Goal: Task Accomplishment & Management: Manage account settings

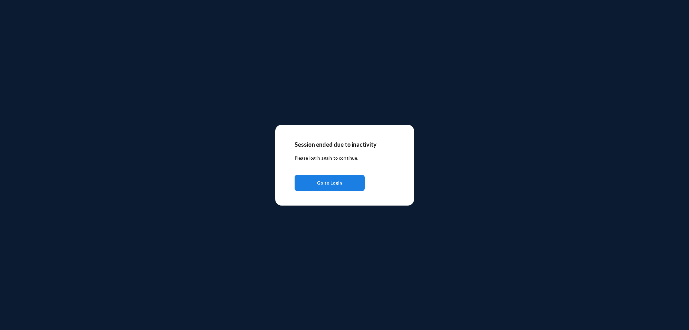
click at [332, 185] on span "Go to Login" at bounding box center [329, 183] width 25 height 12
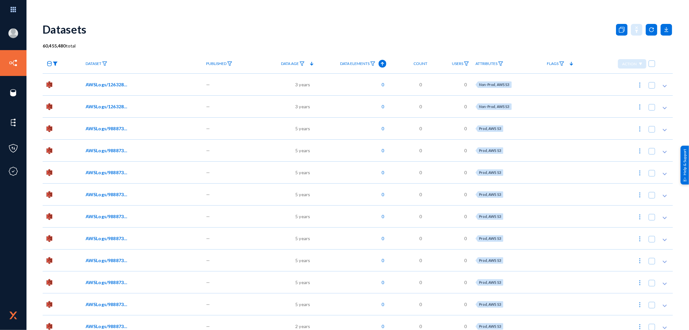
click at [54, 65] on img at bounding box center [55, 63] width 5 height 5
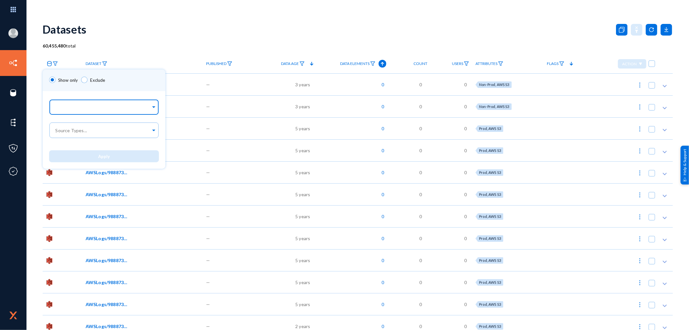
click at [76, 107] on input "text" at bounding box center [102, 108] width 97 height 6
click at [500, 65] on div at bounding box center [344, 165] width 689 height 330
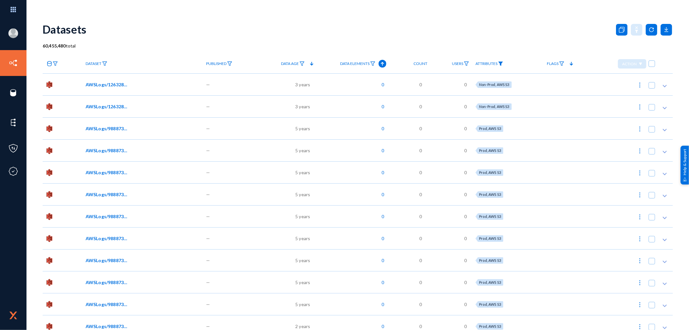
click at [500, 65] on img at bounding box center [500, 63] width 5 height 5
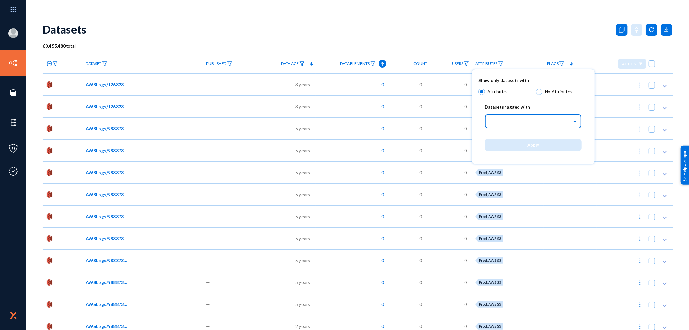
click at [511, 121] on input "text" at bounding box center [537, 120] width 90 height 11
click at [510, 150] on span "Source type" at bounding box center [502, 148] width 25 height 5
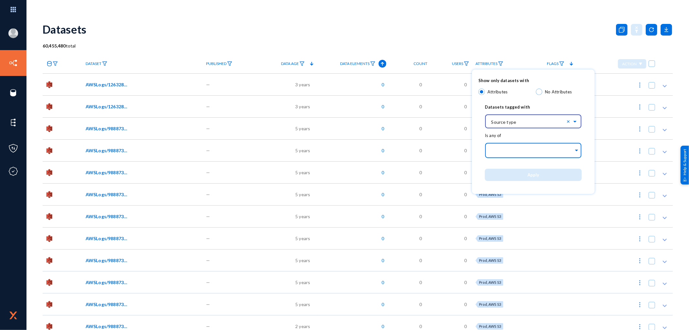
click at [512, 153] on input "text" at bounding box center [532, 151] width 84 height 6
click at [513, 121] on input "text" at bounding box center [537, 120] width 90 height 11
click at [55, 65] on div at bounding box center [344, 165] width 689 height 330
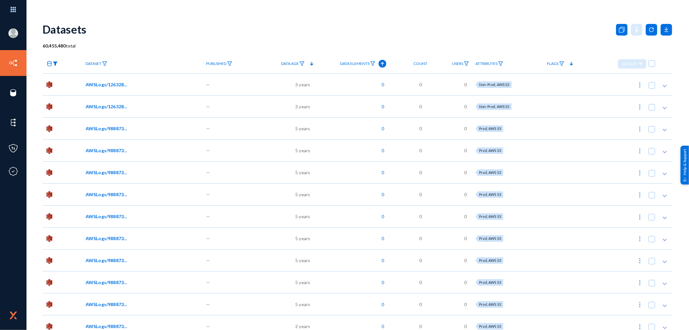
click at [55, 65] on img at bounding box center [55, 63] width 5 height 5
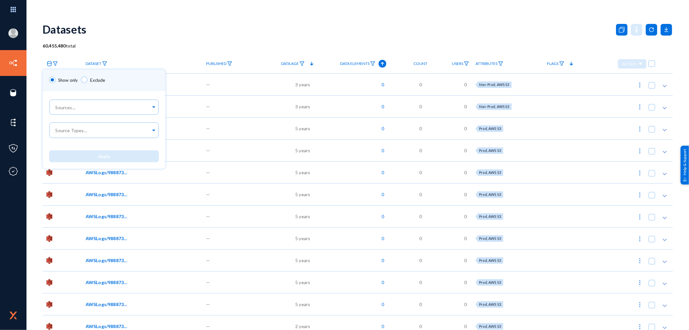
click at [499, 67] on div at bounding box center [344, 165] width 689 height 330
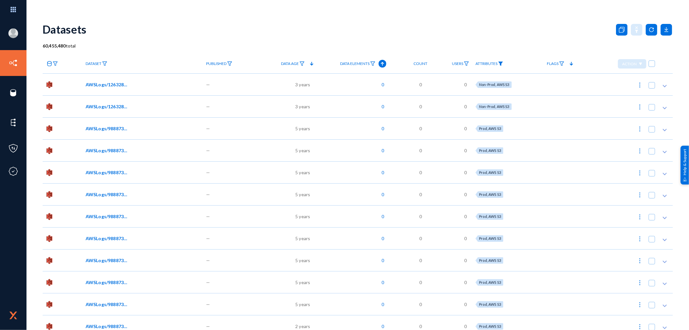
click at [499, 66] on img at bounding box center [500, 63] width 5 height 5
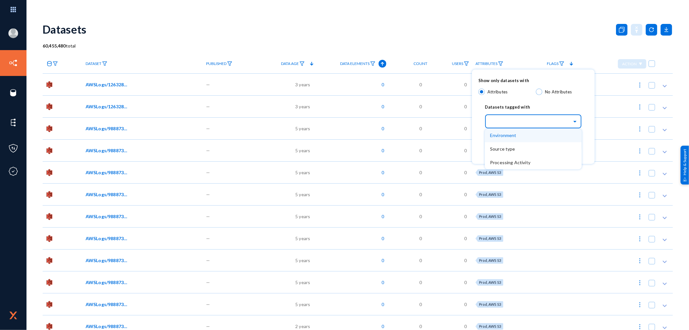
click at [509, 119] on input "text" at bounding box center [537, 120] width 90 height 11
click at [506, 136] on span "Environment" at bounding box center [503, 134] width 26 height 5
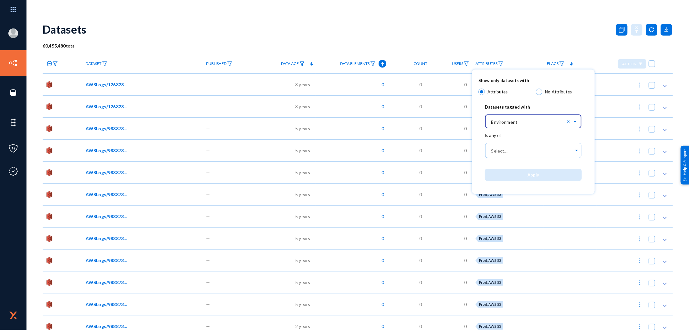
click at [57, 63] on div at bounding box center [344, 165] width 689 height 330
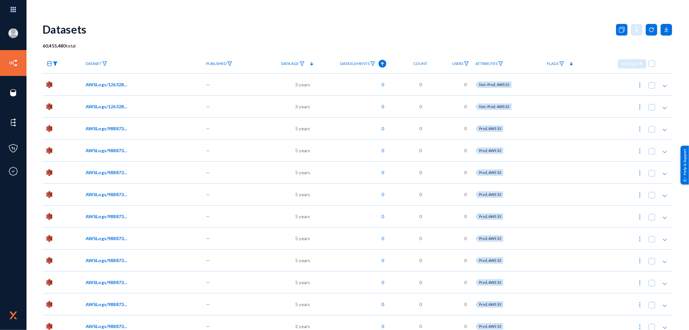
click at [56, 64] on img at bounding box center [55, 63] width 5 height 5
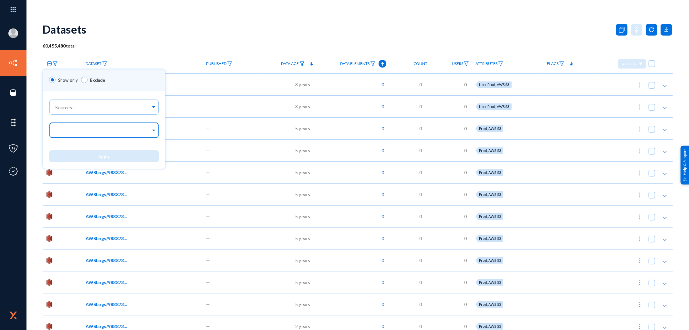
click at [77, 131] on input "text" at bounding box center [102, 131] width 97 height 6
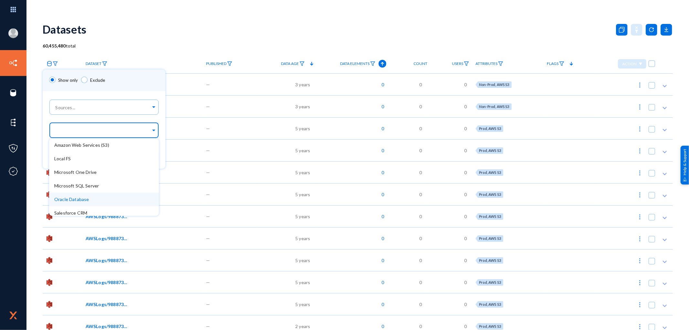
click at [80, 198] on span "Oracle Database" at bounding box center [71, 198] width 35 height 5
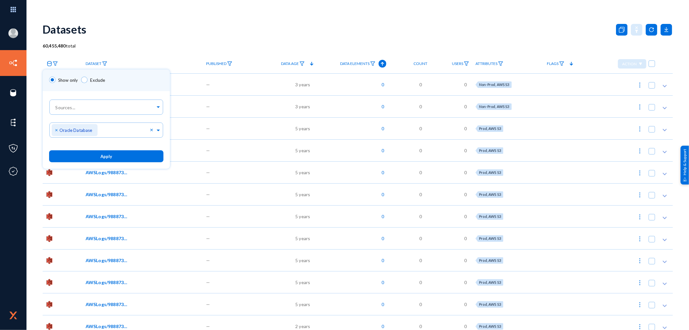
click at [163, 152] on div "Apply" at bounding box center [106, 156] width 127 height 25
click at [136, 159] on button "Apply" at bounding box center [106, 156] width 114 height 12
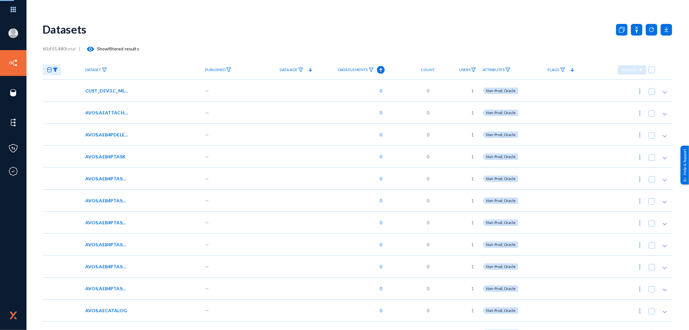
click at [502, 70] on span "Attributes" at bounding box center [494, 70] width 22 height 5
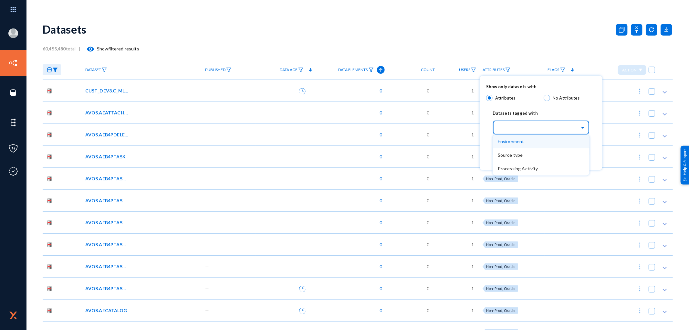
click at [512, 127] on div "Select..." at bounding box center [539, 126] width 82 height 7
click at [516, 141] on span "Environment" at bounding box center [511, 141] width 26 height 5
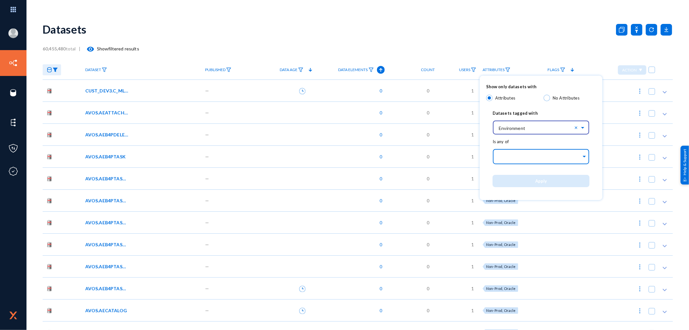
click at [515, 154] on input "text" at bounding box center [540, 157] width 84 height 6
click at [510, 171] on div "Prod" at bounding box center [541, 171] width 97 height 14
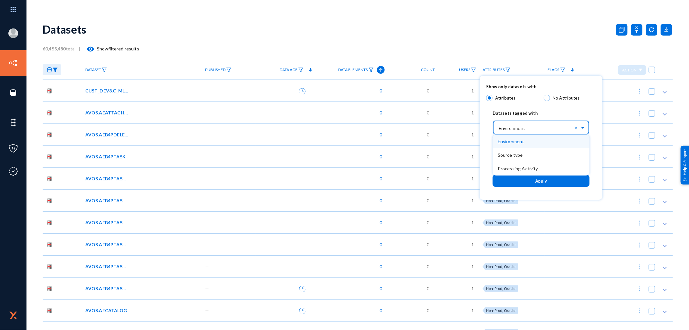
click at [516, 129] on input "text" at bounding box center [544, 127] width 90 height 11
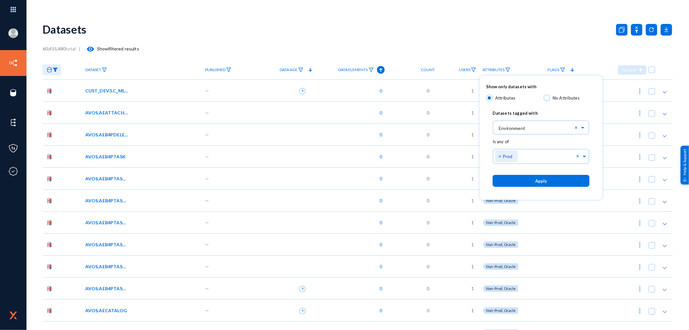
click at [57, 71] on div at bounding box center [344, 165] width 689 height 330
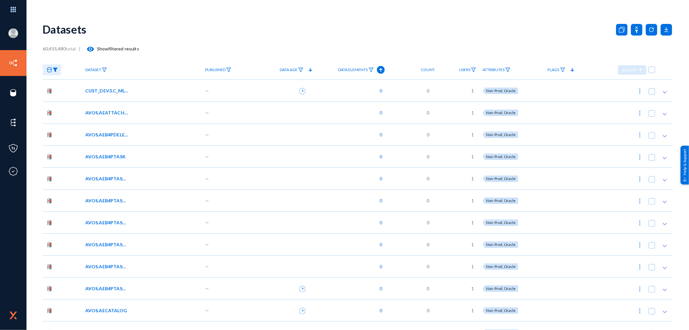
click at [57, 71] on img at bounding box center [55, 70] width 5 height 5
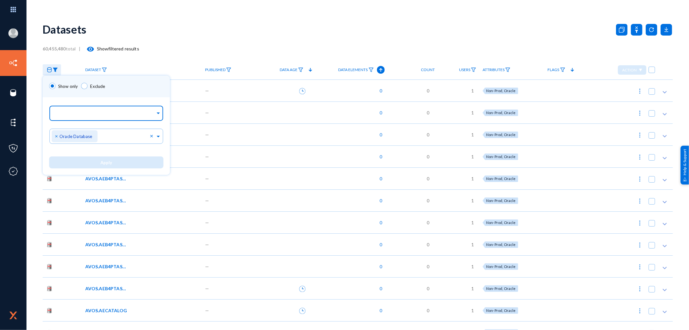
click at [101, 116] on input "text" at bounding box center [104, 114] width 101 height 6
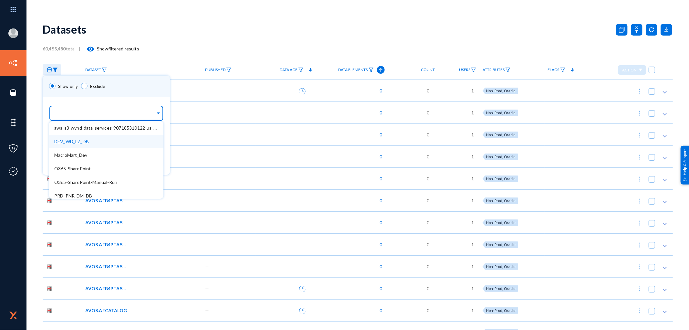
click at [507, 68] on div at bounding box center [344, 165] width 689 height 330
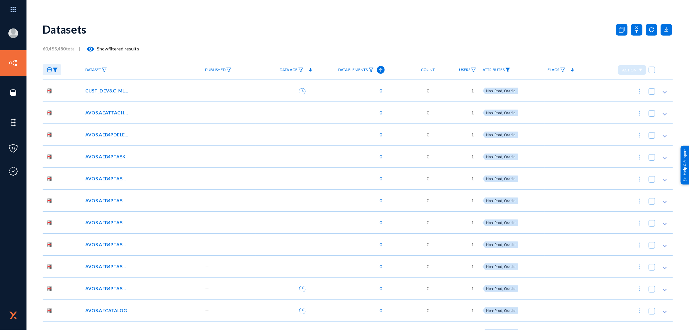
click at [507, 68] on img at bounding box center [507, 70] width 5 height 5
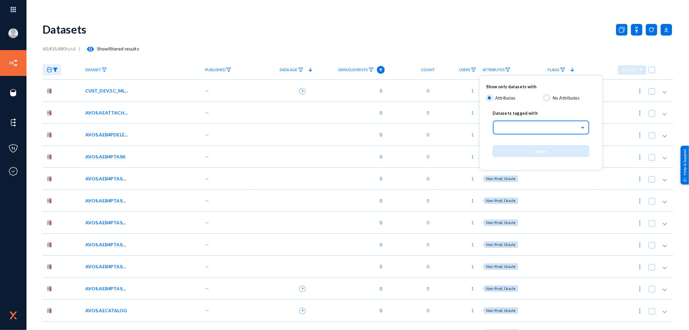
click at [522, 125] on input "text" at bounding box center [544, 127] width 90 height 11
drag, startPoint x: 524, startPoint y: 143, endPoint x: 521, endPoint y: 152, distance: 9.7
click at [521, 152] on div "Environment Source type Processing Activity" at bounding box center [541, 155] width 97 height 41
click at [522, 154] on div "Source type" at bounding box center [541, 155] width 97 height 14
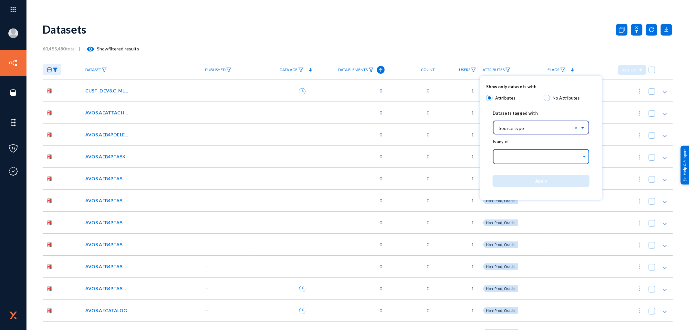
click at [528, 153] on div at bounding box center [540, 157] width 84 height 11
click at [529, 130] on input "text" at bounding box center [544, 127] width 90 height 11
click at [191, 56] on div at bounding box center [344, 165] width 689 height 330
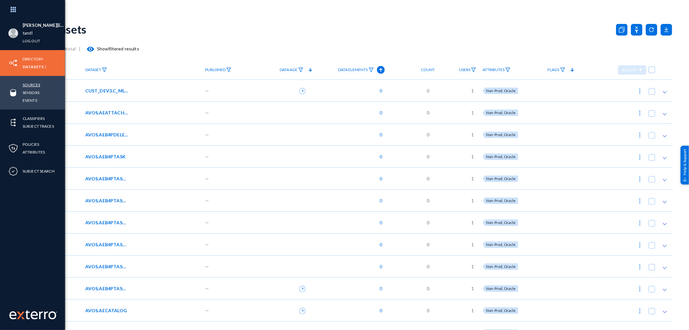
click at [34, 85] on link "Sources" at bounding box center [31, 84] width 17 height 7
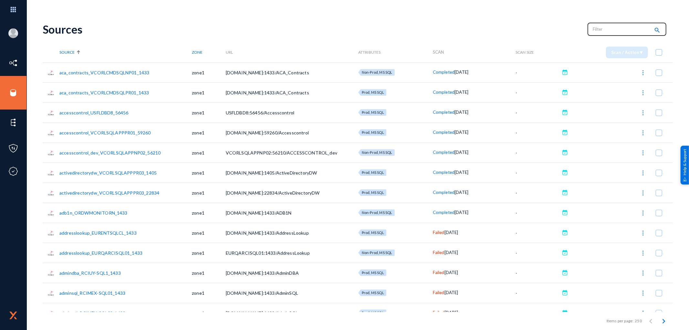
click at [615, 27] on input "text" at bounding box center [621, 29] width 57 height 10
type input "Snowflake"
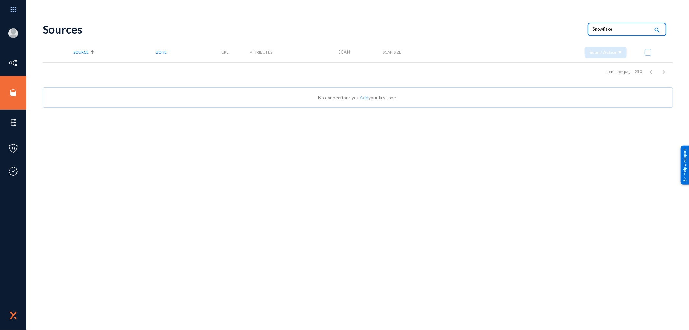
click at [617, 27] on input "Snowflake" at bounding box center [621, 29] width 57 height 10
click at [89, 54] on div "Source" at bounding box center [114, 52] width 83 height 5
click at [90, 53] on div "Source" at bounding box center [114, 52] width 83 height 5
click at [658, 30] on mat-icon "search" at bounding box center [658, 30] width 8 height 9
drag, startPoint x: 634, startPoint y: 30, endPoint x: 569, endPoint y: 26, distance: 64.4
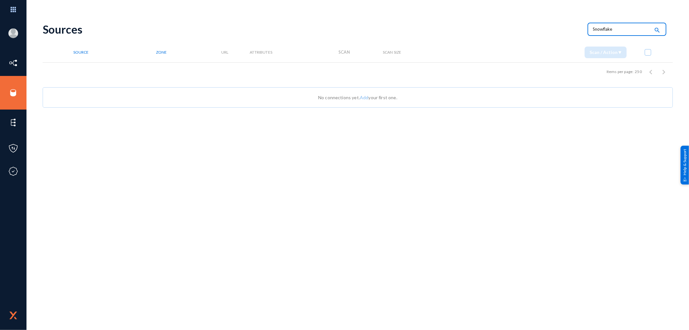
click at [569, 26] on div "Sources Snowflake search" at bounding box center [358, 29] width 630 height 26
click at [83, 52] on span "Source" at bounding box center [80, 52] width 15 height 5
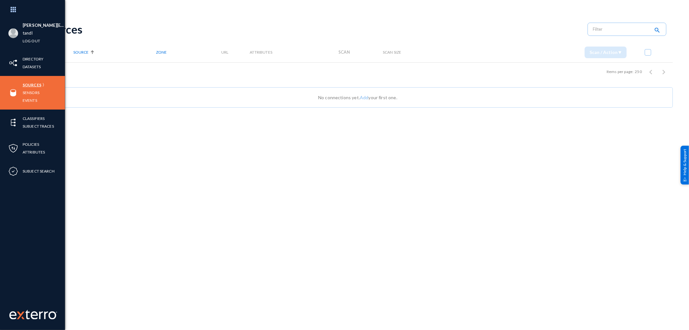
click at [34, 84] on link "Sources" at bounding box center [32, 84] width 19 height 7
click at [36, 66] on link "Datasets" at bounding box center [32, 66] width 18 height 7
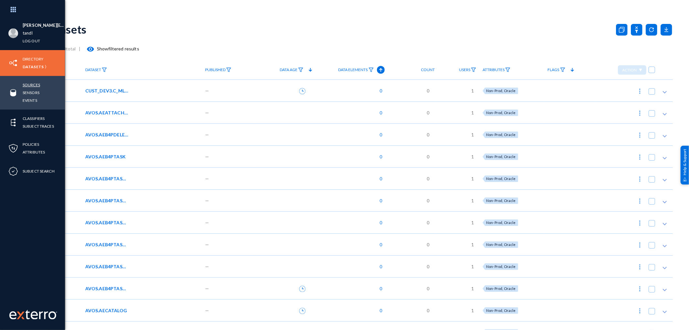
click at [33, 85] on link "Sources" at bounding box center [31, 84] width 17 height 7
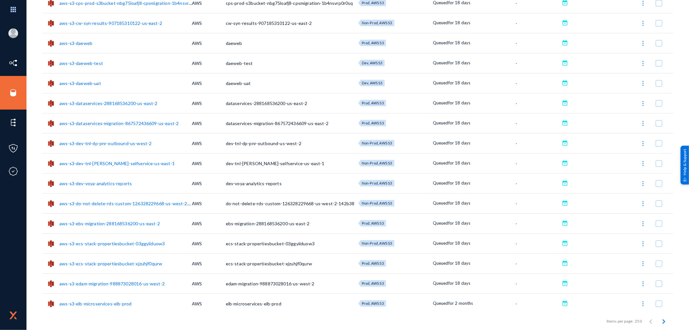
scroll to position [2334, 0]
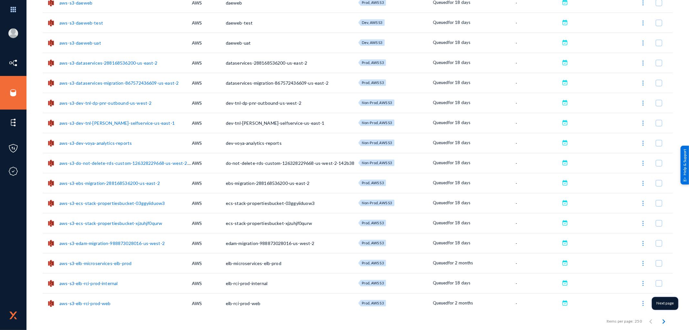
click at [663, 320] on icon "Next page" at bounding box center [664, 321] width 3 height 5
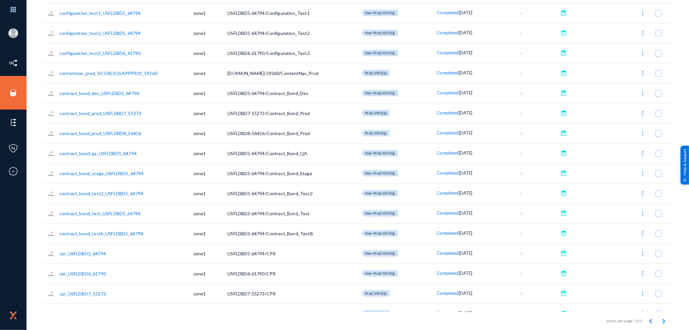
scroll to position [2047, 0]
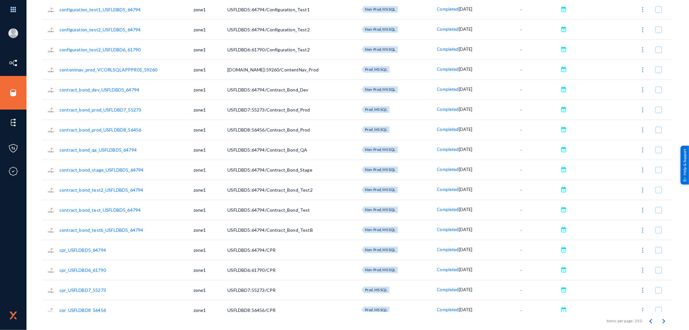
click at [673, 43] on div "Rupak.Das@travelandleisure.com tandl Log out Directory Datasets Sources Sensors…" at bounding box center [344, 165] width 689 height 330
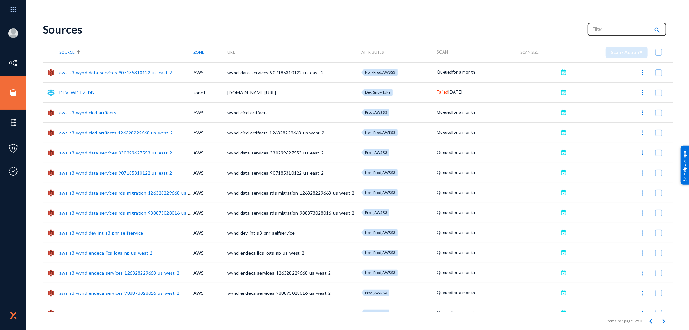
click at [608, 25] on input "text" at bounding box center [621, 29] width 57 height 10
type input "PRD"
click at [80, 91] on link "DEV_WD_LZ_DB" at bounding box center [76, 92] width 35 height 5
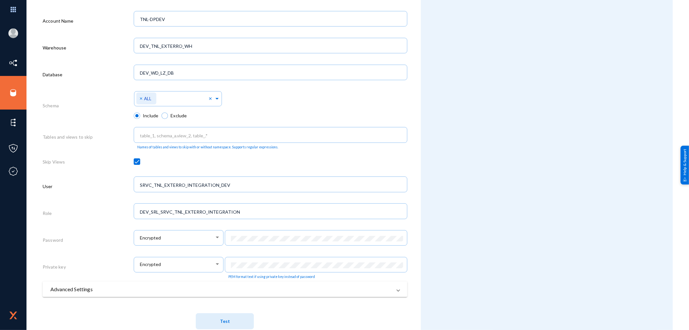
scroll to position [215, 0]
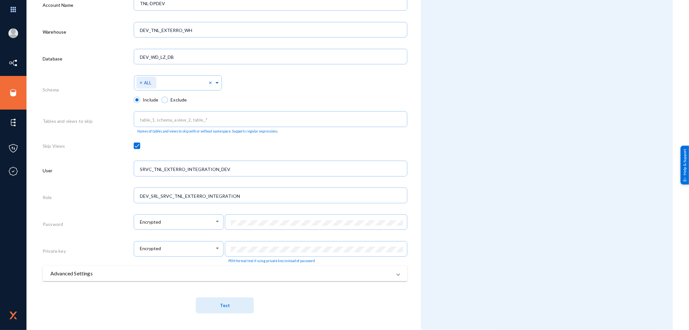
click at [70, 275] on mat-panel-title "Advanced Settings" at bounding box center [221, 274] width 342 height 8
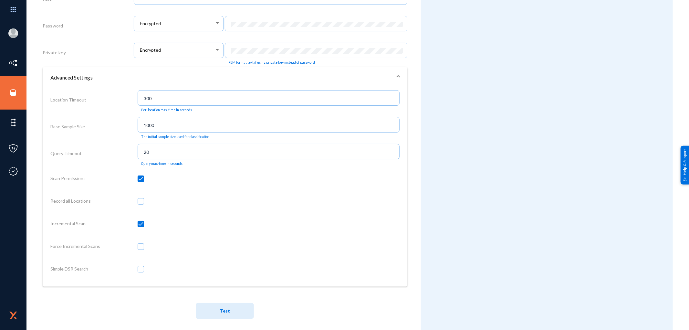
scroll to position [421, 0]
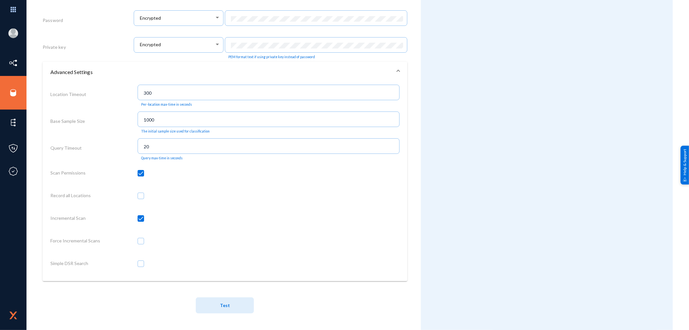
click at [143, 263] on span at bounding box center [141, 263] width 6 height 6
click at [141, 267] on input "checkbox" at bounding box center [141, 267] width 1 height 1
checkbox input "true"
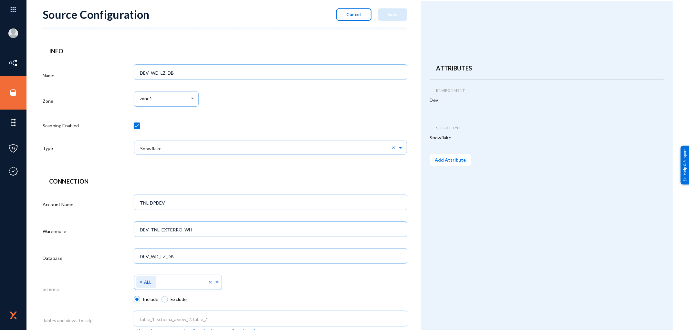
scroll to position [0, 0]
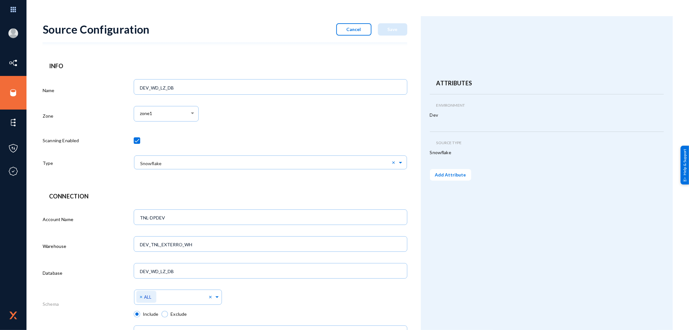
click at [187, 68] on header "Info" at bounding box center [225, 66] width 352 height 9
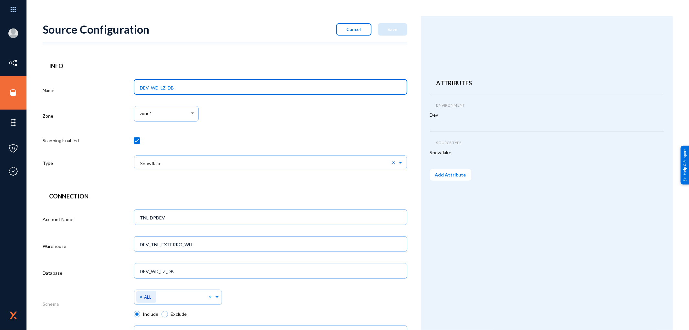
click at [221, 87] on input "DEV_WD_LZ_DB" at bounding box center [272, 88] width 264 height 6
click at [263, 66] on header "Info" at bounding box center [225, 66] width 352 height 9
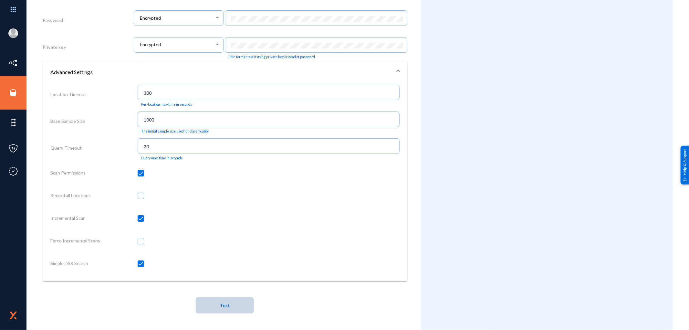
click at [226, 308] on span "Test" at bounding box center [225, 305] width 10 height 5
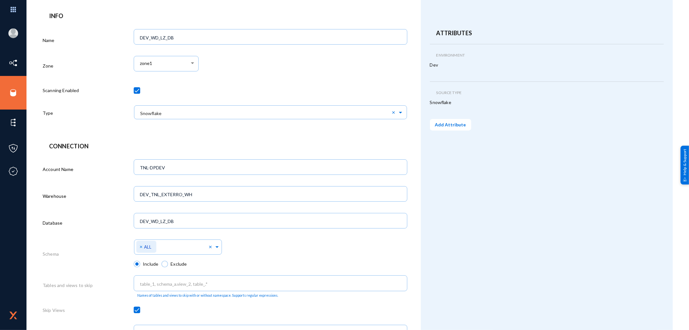
scroll to position [0, 0]
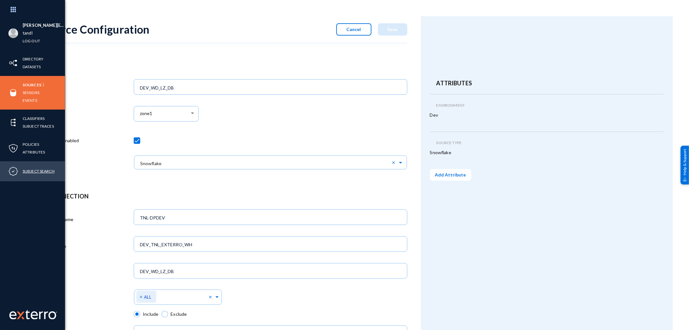
click at [39, 170] on link "Subject Search" at bounding box center [39, 170] width 32 height 7
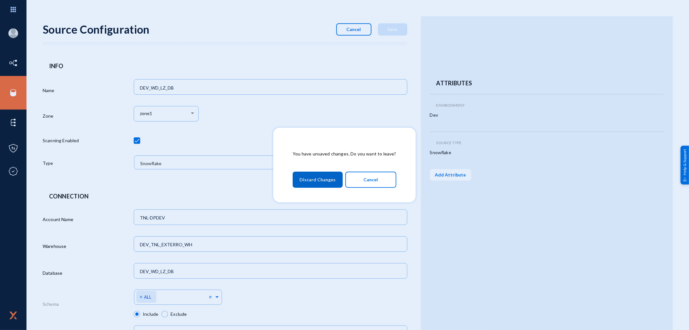
click at [323, 183] on span "Discard Changes" at bounding box center [318, 180] width 36 height 12
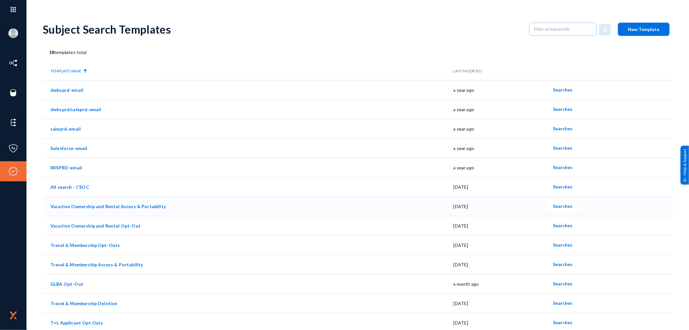
click at [560, 207] on span "Searches" at bounding box center [562, 205] width 19 height 5
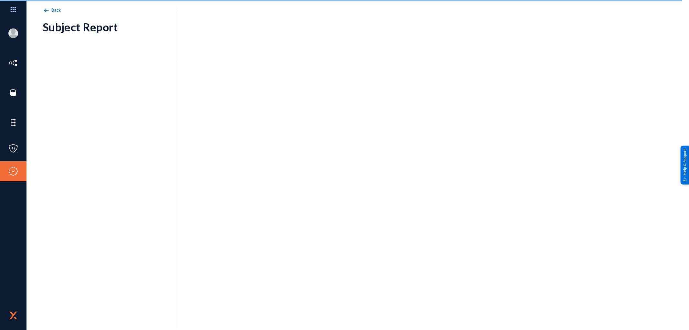
click at [313, 115] on div "Back Subject Report" at bounding box center [358, 113] width 630 height 194
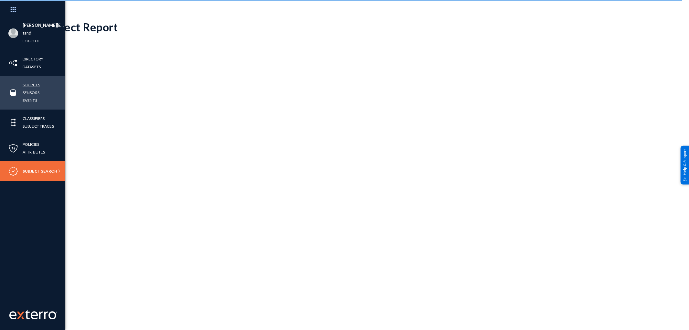
click at [31, 85] on link "Sources" at bounding box center [31, 84] width 17 height 7
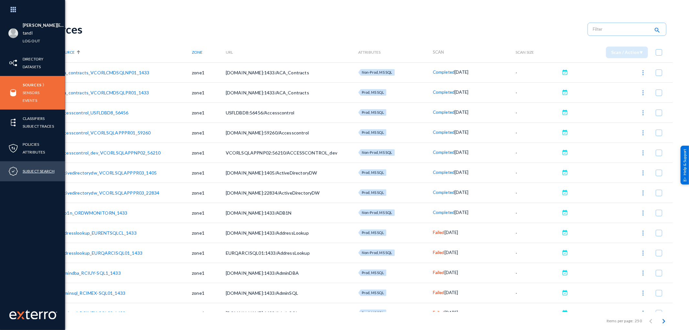
click at [43, 173] on link "Subject Search" at bounding box center [39, 170] width 32 height 7
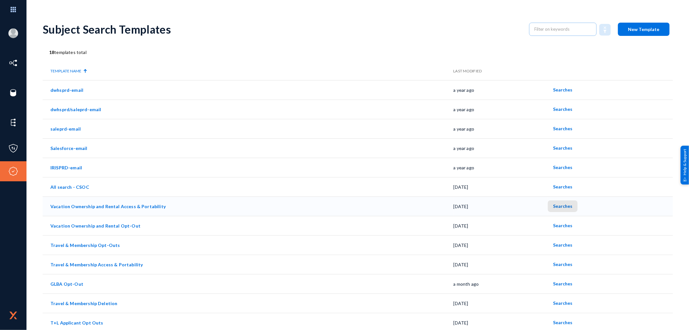
click at [562, 207] on span "Searches" at bounding box center [562, 205] width 19 height 5
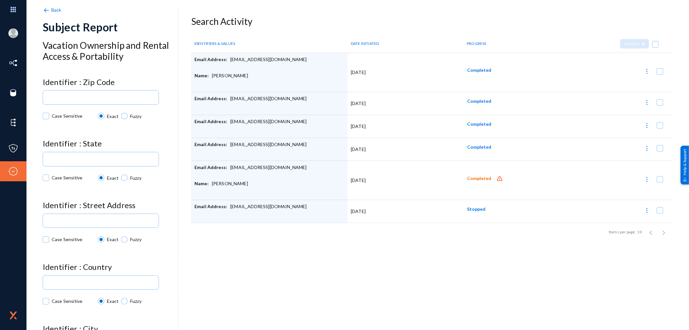
click at [478, 179] on span "Completed" at bounding box center [479, 178] width 24 height 5
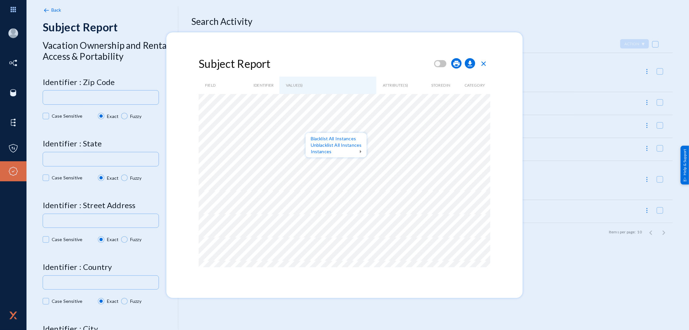
click at [416, 131] on div at bounding box center [344, 165] width 689 height 330
click at [485, 65] on span "close" at bounding box center [484, 64] width 8 height 8
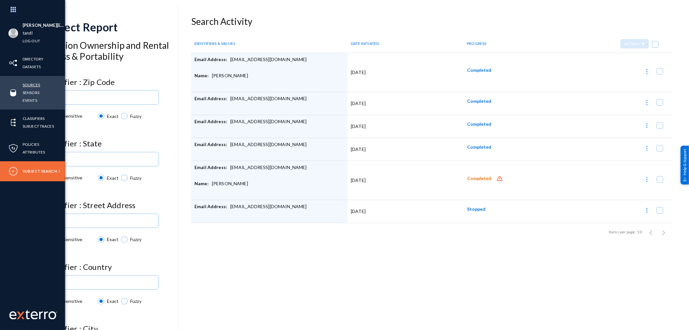
click at [34, 83] on link "Sources" at bounding box center [31, 84] width 17 height 7
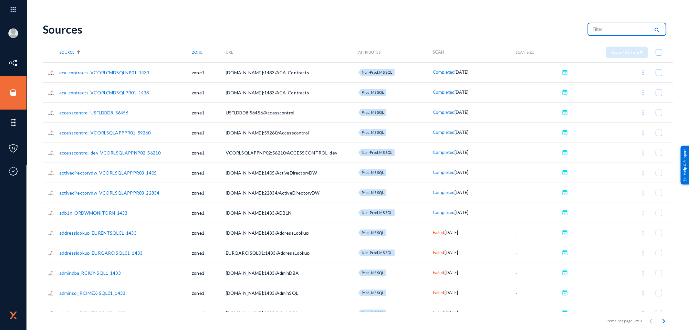
click at [600, 31] on input "text" at bounding box center [621, 29] width 57 height 10
click at [641, 30] on input "PRD_PNR_LZ_DB" at bounding box center [621, 29] width 57 height 10
type input "PRD_PNR_LZ_DB"
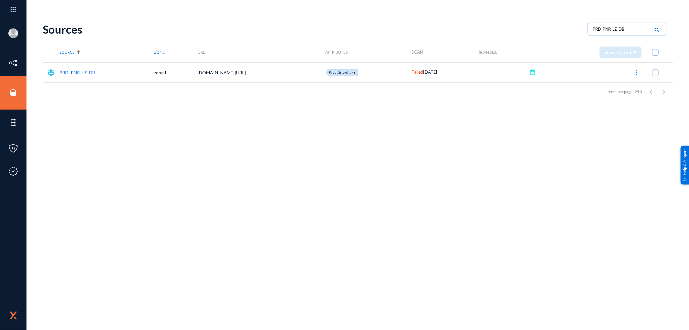
click at [422, 73] on span "Failed" at bounding box center [418, 71] width 12 height 5
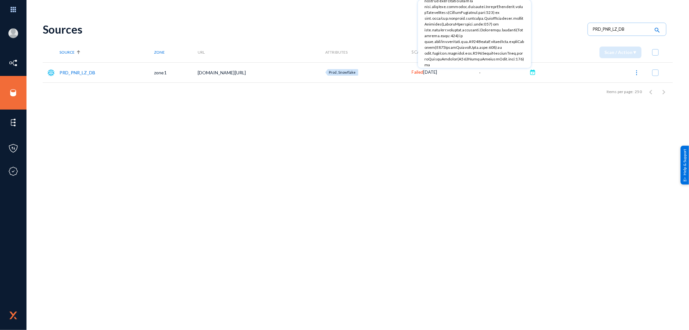
scroll to position [624, 0]
drag, startPoint x: 425, startPoint y: 18, endPoint x: 531, endPoint y: 82, distance: 124.1
click at [531, 82] on div "Error Scan Duration a few seconds" at bounding box center [344, 165] width 689 height 330
copy div "net.snowflake.client.jdbc.SnowflakeSQLLoggedException: JDBC driver internal err…"
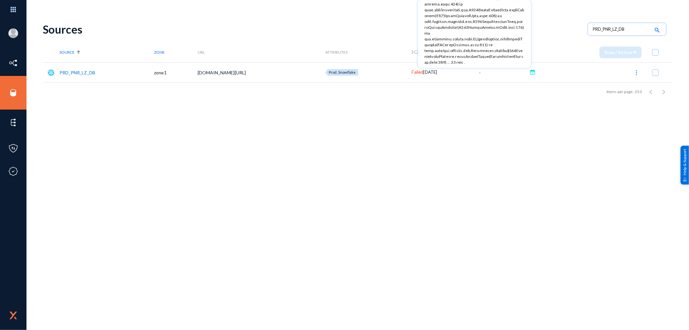
click at [71, 71] on div at bounding box center [344, 165] width 689 height 330
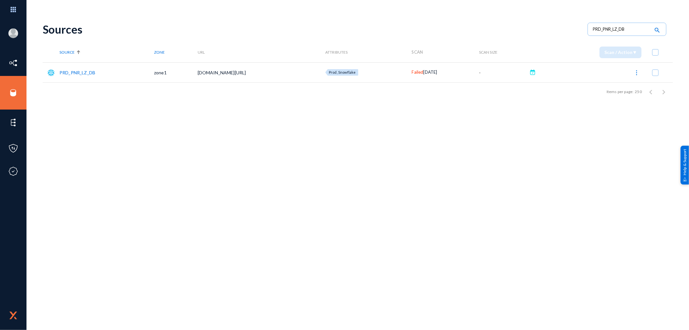
click at [70, 71] on link "PRD_PNR_LZ_DB" at bounding box center [77, 72] width 36 height 5
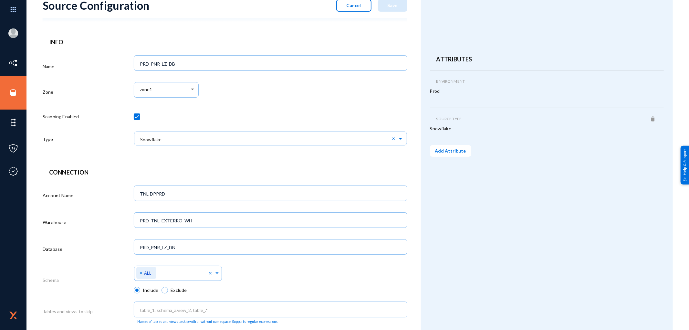
scroll to position [36, 0]
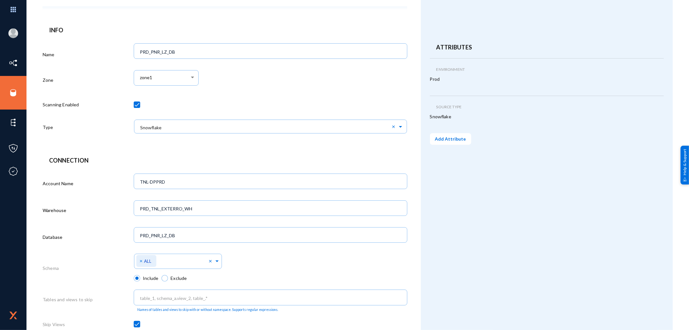
click at [656, 128] on div "Attributes Environment delete Prod edit Source type delete Snowflake edit Add A…" at bounding box center [547, 94] width 234 height 102
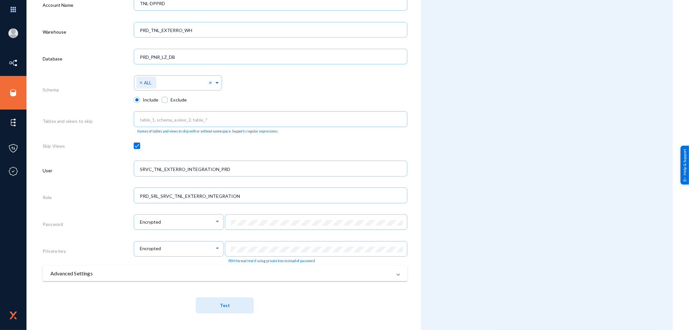
click at [91, 274] on mat-panel-title "Advanced Settings" at bounding box center [221, 274] width 342 height 8
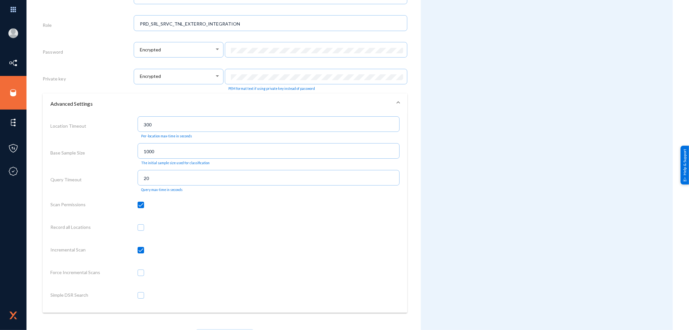
scroll to position [421, 0]
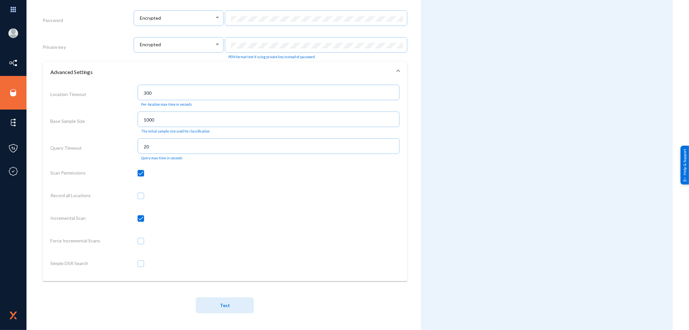
click at [221, 305] on span "Test" at bounding box center [225, 305] width 10 height 5
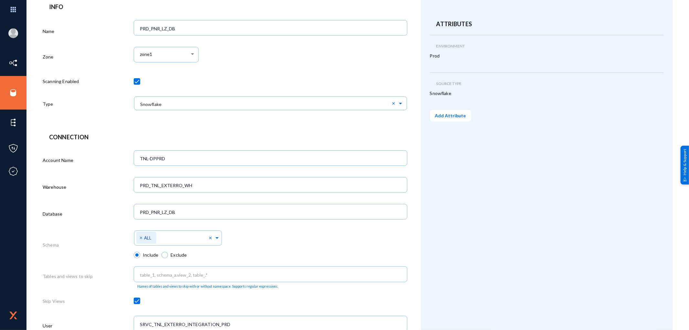
scroll to position [0, 0]
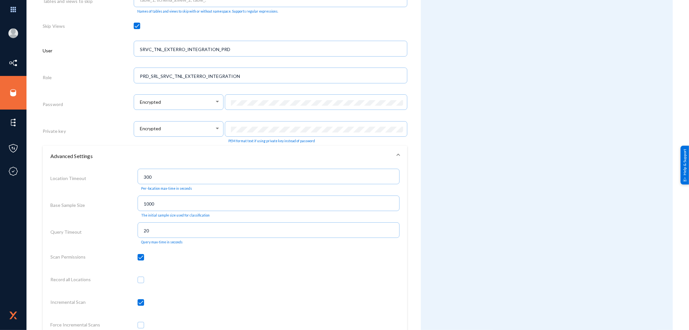
scroll to position [421, 0]
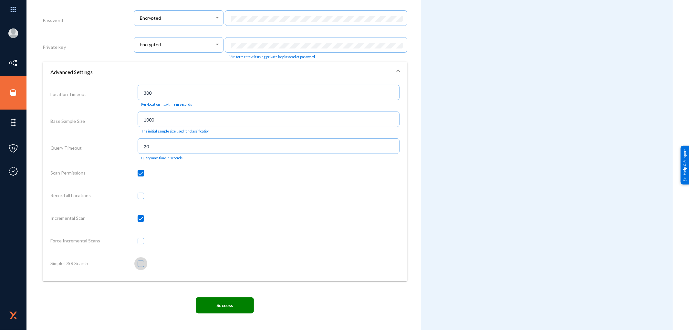
click at [143, 265] on span at bounding box center [141, 263] width 6 height 6
click at [141, 267] on input "checkbox" at bounding box center [141, 267] width 1 height 1
checkbox input "true"
click at [227, 308] on span "Test" at bounding box center [225, 305] width 10 height 5
click at [290, 302] on span "Success" at bounding box center [225, 308] width 365 height 22
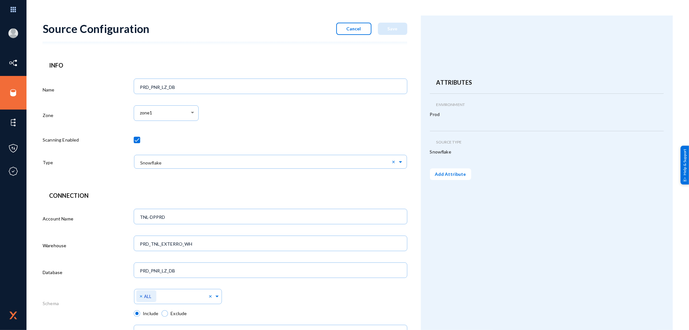
scroll to position [0, 0]
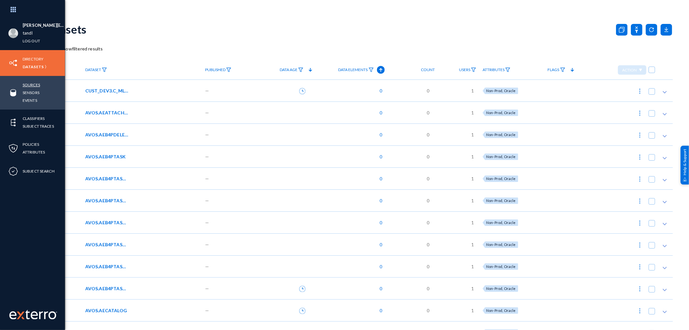
click at [34, 85] on link "Sources" at bounding box center [31, 84] width 17 height 7
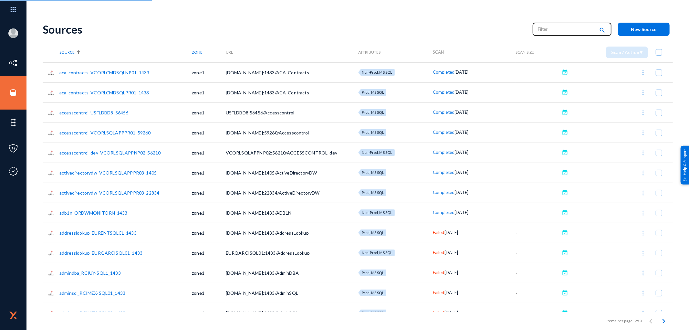
click at [550, 25] on input "text" at bounding box center [566, 29] width 57 height 10
type input "PRD_PNR"
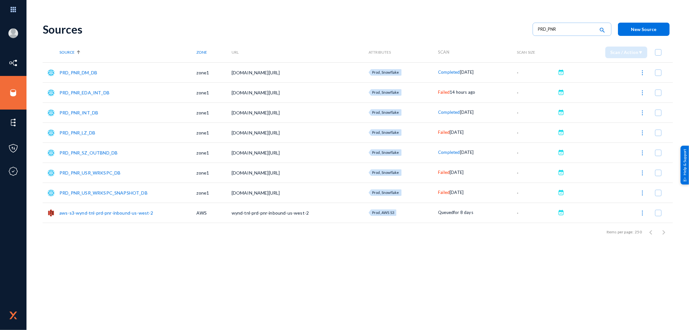
click at [82, 134] on link "PRD_PNR_LZ_DB" at bounding box center [77, 132] width 36 height 5
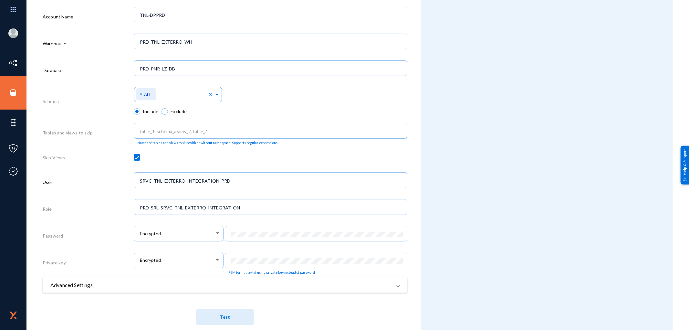
scroll to position [217, 0]
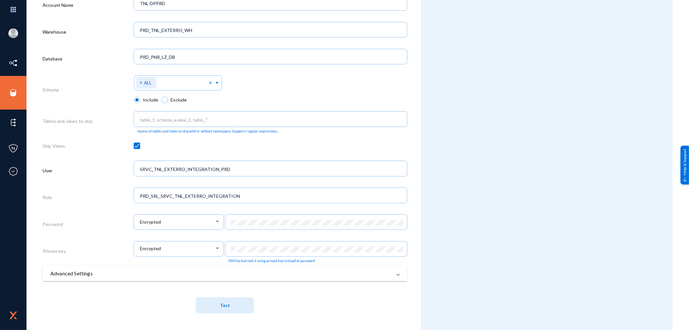
click at [90, 270] on mat-panel-title "Advanced Settings" at bounding box center [221, 274] width 342 height 8
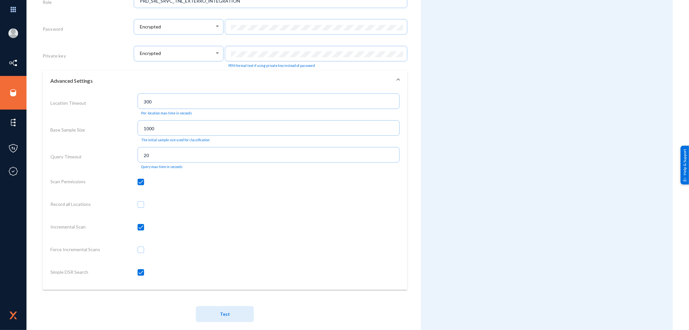
scroll to position [421, 0]
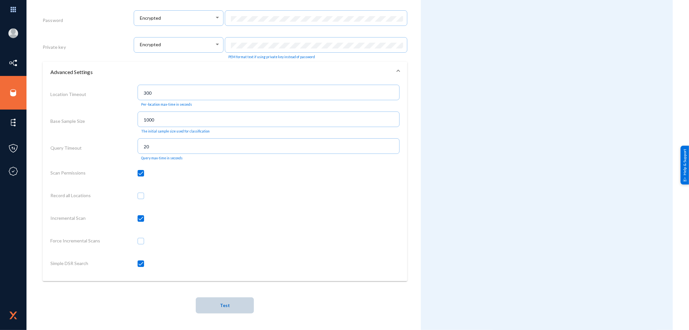
click at [227, 308] on span "Test" at bounding box center [225, 305] width 10 height 12
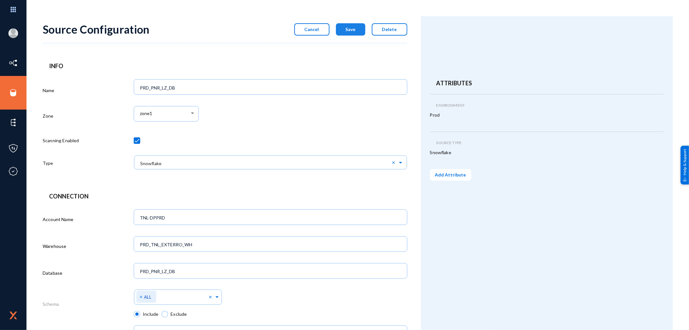
click at [352, 30] on span "Save" at bounding box center [351, 28] width 10 height 5
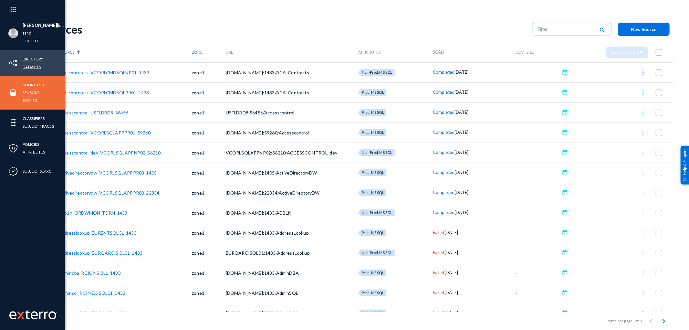
click at [37, 66] on link "Datasets" at bounding box center [32, 66] width 18 height 7
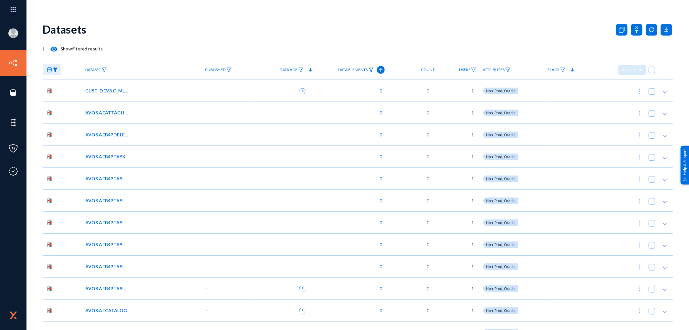
click at [56, 72] on img at bounding box center [55, 70] width 5 height 5
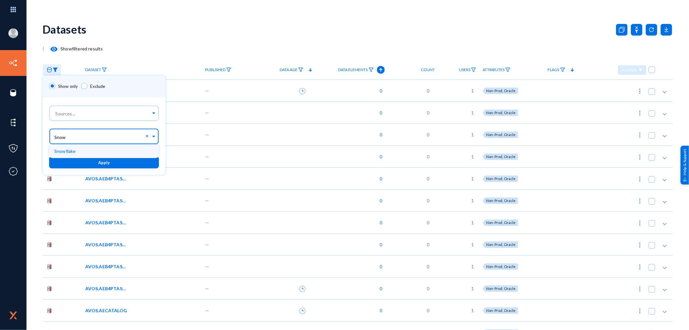
click at [71, 150] on span "Snowflake" at bounding box center [64, 150] width 21 height 5
type input "S"
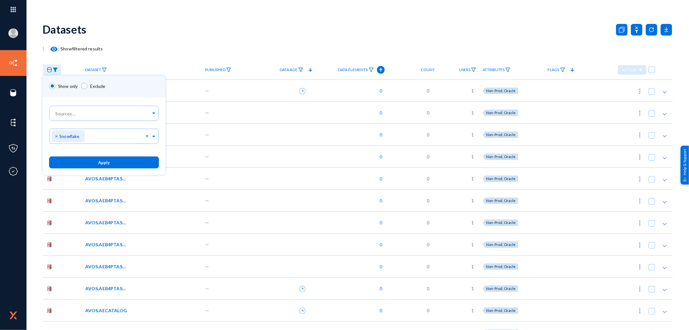
click at [164, 143] on div "Source Types... × Snowflake ×" at bounding box center [104, 138] width 123 height 23
click at [103, 161] on span "Apply" at bounding box center [104, 162] width 12 height 5
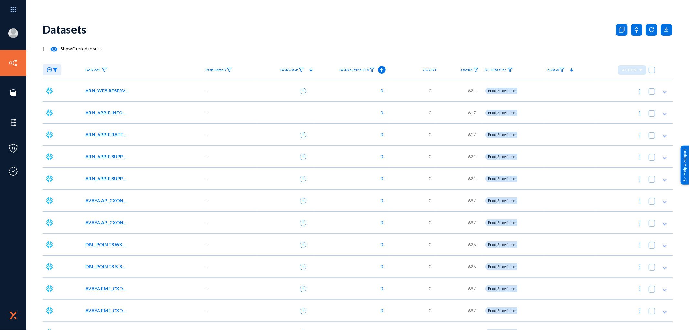
click at [55, 72] on img at bounding box center [55, 70] width 5 height 5
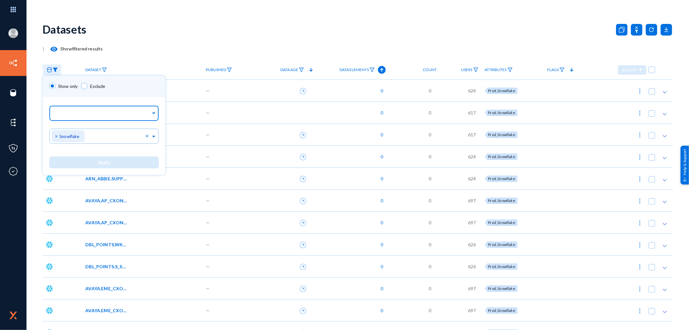
click at [75, 114] on input "text" at bounding box center [102, 114] width 97 height 6
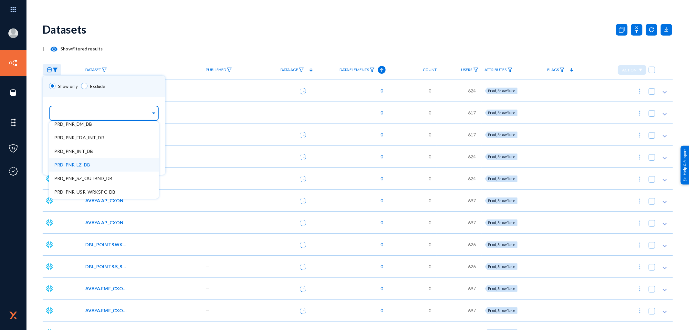
click at [84, 165] on span "PRD_PNR_LZ_DB" at bounding box center [72, 164] width 36 height 5
click at [164, 127] on div "Source Types... × Snowflake ×" at bounding box center [106, 138] width 127 height 23
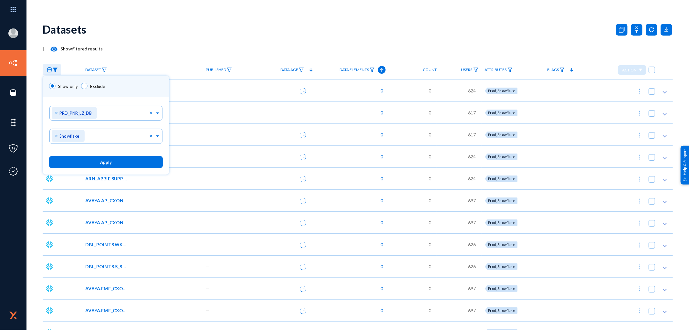
click at [127, 164] on button "Apply" at bounding box center [106, 162] width 114 height 12
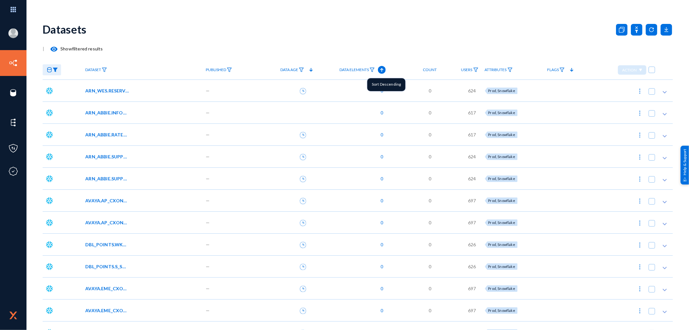
click at [381, 69] on icon at bounding box center [381, 70] width 3 height 4
click at [111, 90] on span "ARN_TBM.CARRESERVATION" at bounding box center [107, 90] width 44 height 7
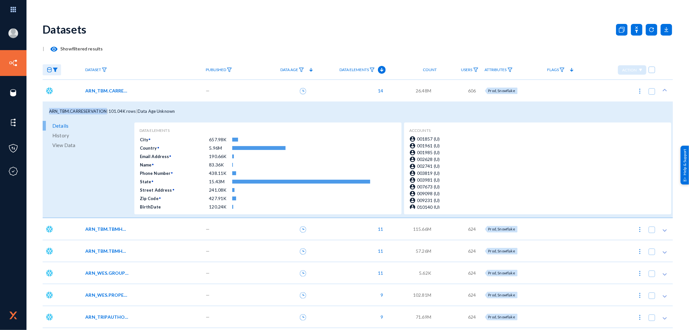
drag, startPoint x: 49, startPoint y: 111, endPoint x: 105, endPoint y: 112, distance: 56.2
click at [105, 112] on span "ARN_TBM.CARRESERVATION" at bounding box center [78, 111] width 58 height 5
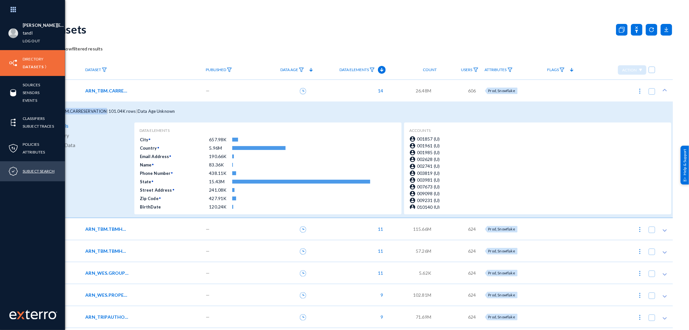
click at [36, 171] on link "Subject Search" at bounding box center [39, 170] width 32 height 7
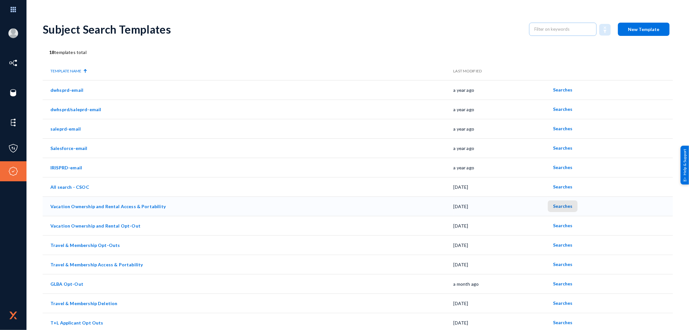
click at [560, 208] on button "Searches" at bounding box center [563, 206] width 30 height 12
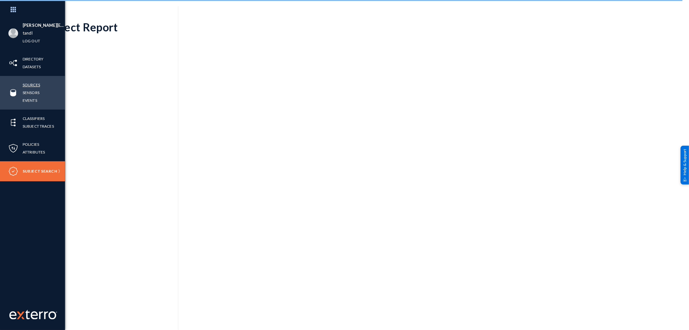
click at [35, 86] on link "Sources" at bounding box center [31, 84] width 17 height 7
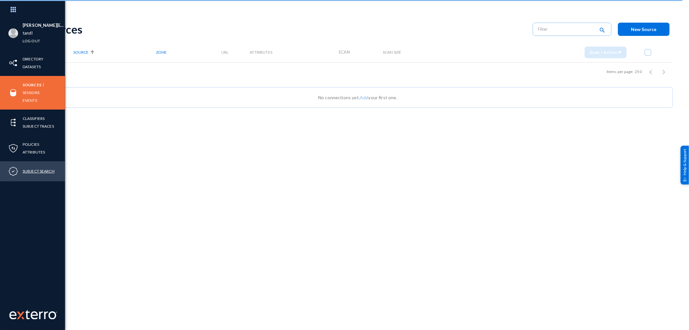
click at [43, 172] on link "Subject Search" at bounding box center [39, 170] width 32 height 7
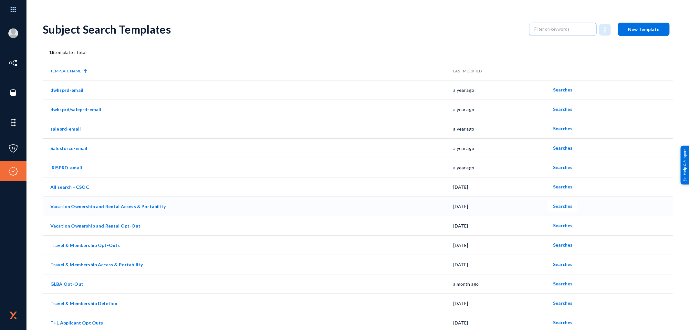
click at [558, 205] on span "Searches" at bounding box center [562, 205] width 19 height 5
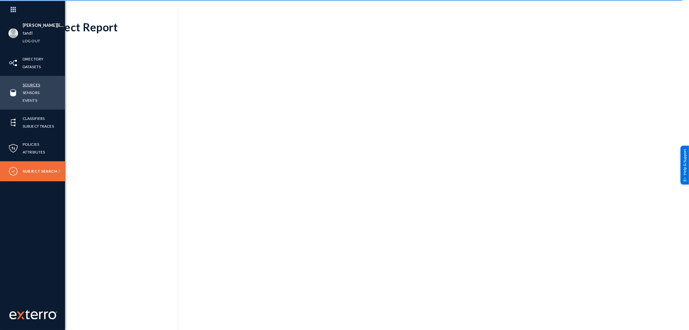
click at [37, 82] on link "Sources" at bounding box center [31, 84] width 17 height 7
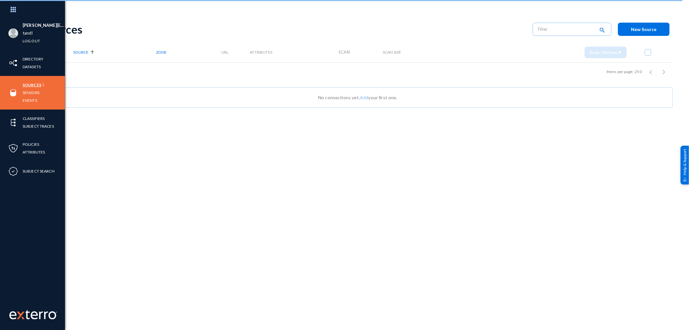
click at [37, 82] on link "Sources" at bounding box center [32, 84] width 19 height 7
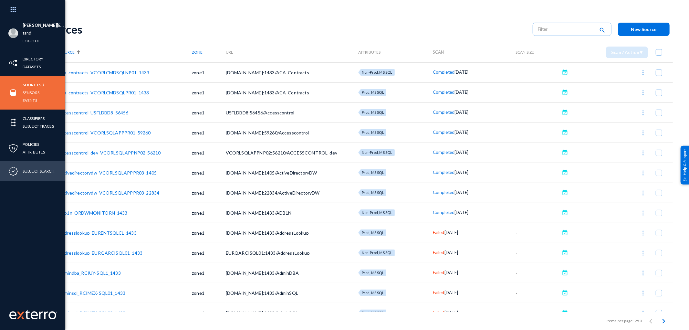
click at [41, 172] on link "Subject Search" at bounding box center [39, 170] width 32 height 7
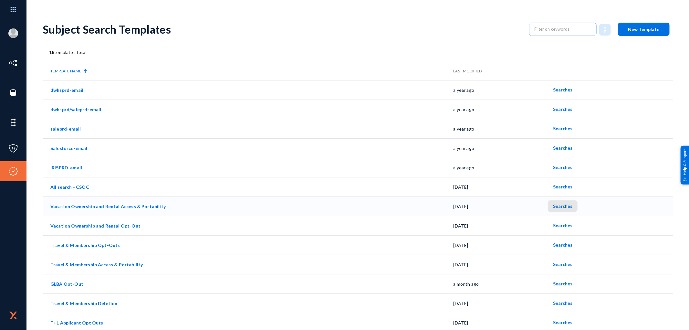
click at [563, 206] on span "Searches" at bounding box center [562, 205] width 19 height 5
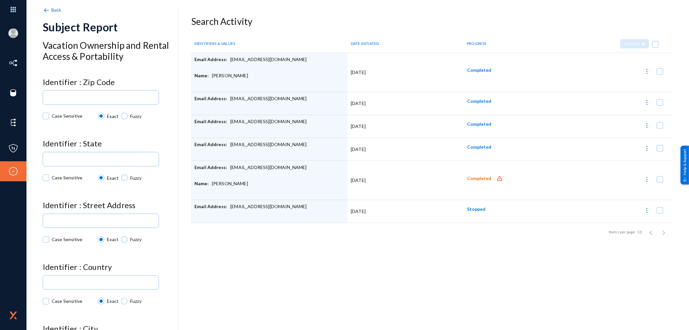
click at [476, 179] on span "Completed" at bounding box center [479, 178] width 24 height 5
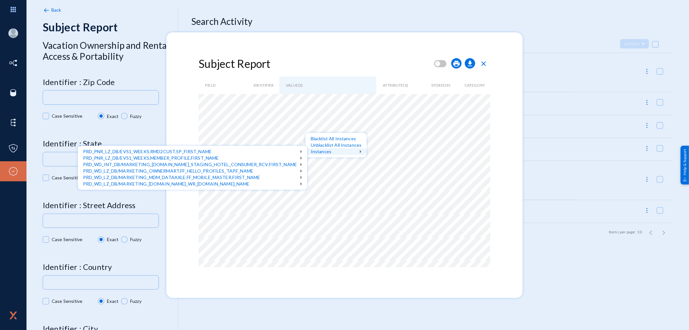
click at [324, 151] on div "Instances" at bounding box center [336, 151] width 61 height 6
click at [83, 183] on div "View Data" at bounding box center [83, 184] width 36 height 6
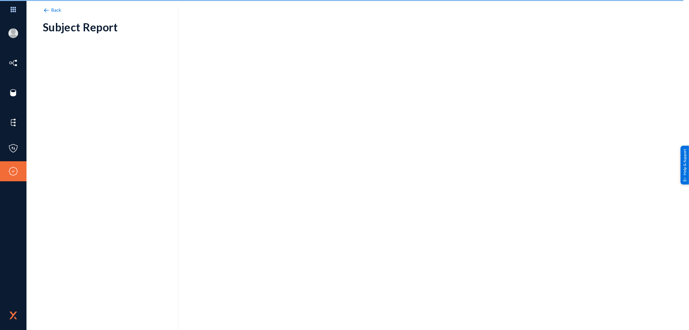
click at [120, 163] on div "Back Subject Report" at bounding box center [111, 171] width 136 height 330
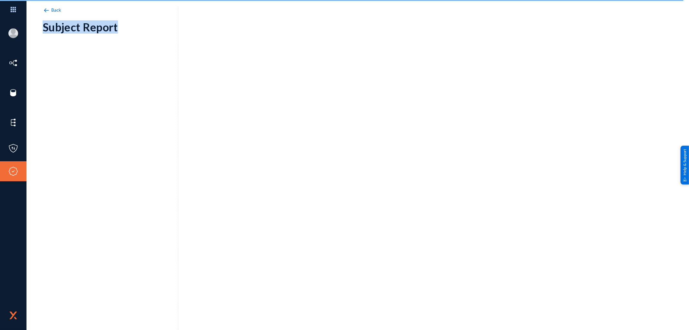
click at [120, 163] on div "Back Subject Report" at bounding box center [111, 171] width 136 height 330
click at [288, 160] on div "Back Subject Report" at bounding box center [358, 113] width 630 height 194
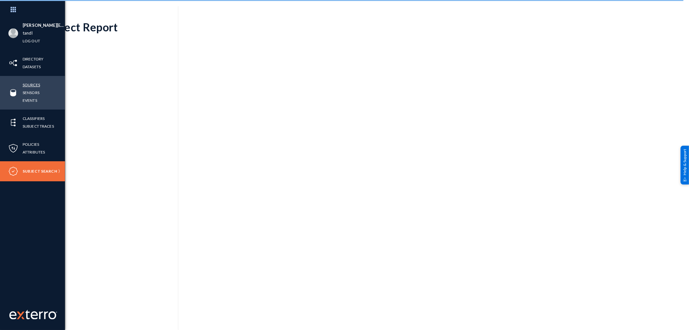
click at [34, 85] on link "Sources" at bounding box center [31, 84] width 17 height 7
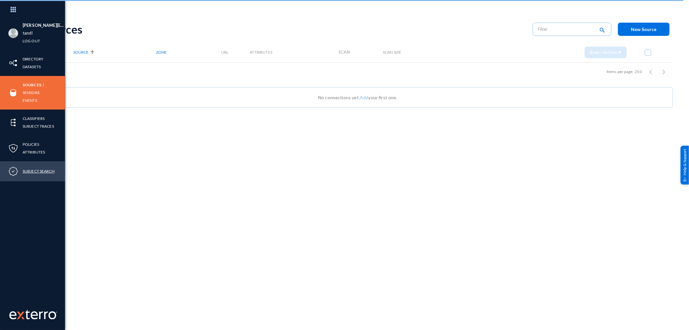
click at [33, 173] on link "Subject Search" at bounding box center [39, 170] width 32 height 7
click at [34, 172] on link "Subject Search" at bounding box center [39, 170] width 32 height 7
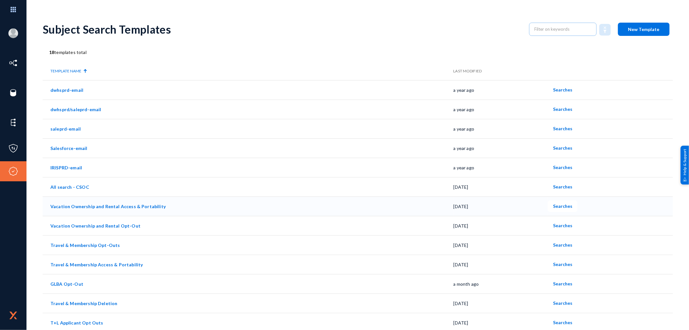
click at [553, 203] on span "Searches" at bounding box center [562, 205] width 19 height 5
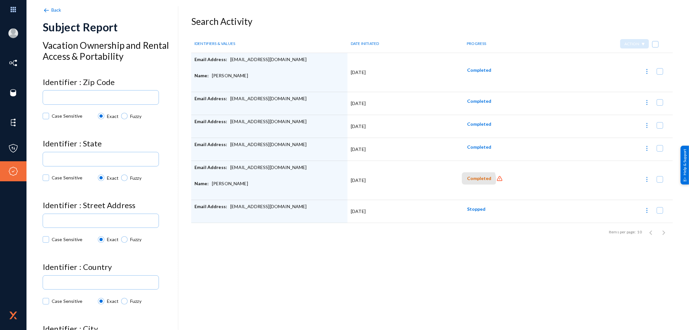
click at [474, 180] on span "Completed" at bounding box center [479, 178] width 24 height 5
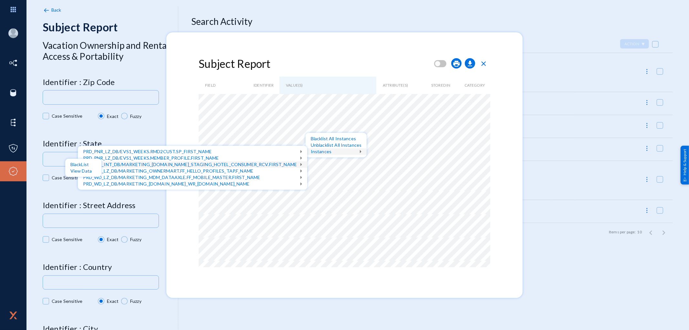
click at [158, 67] on div at bounding box center [344, 165] width 689 height 330
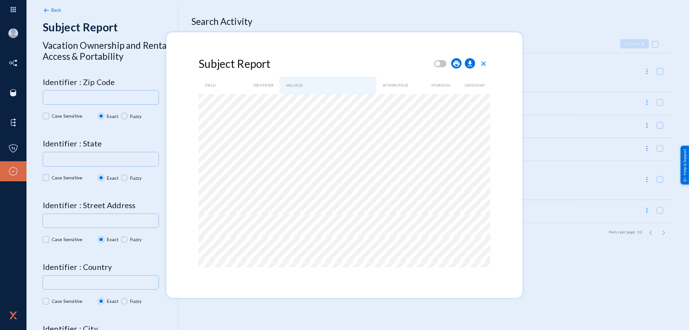
click at [13, 94] on div at bounding box center [344, 165] width 689 height 330
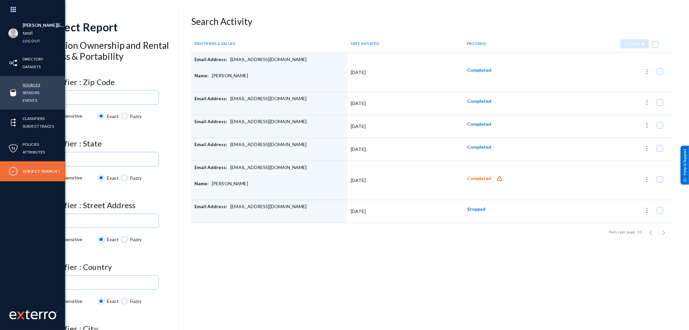
click at [36, 82] on link "Sources" at bounding box center [31, 84] width 17 height 7
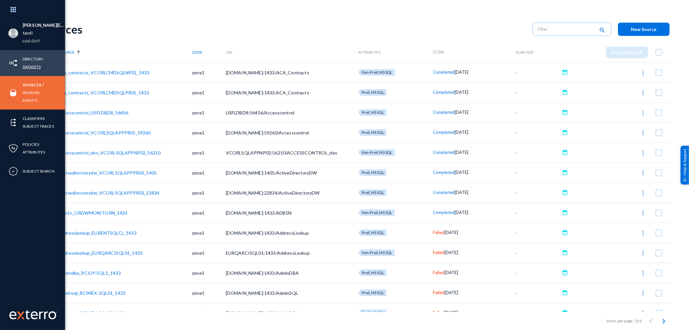
click at [34, 67] on link "Datasets" at bounding box center [32, 66] width 18 height 7
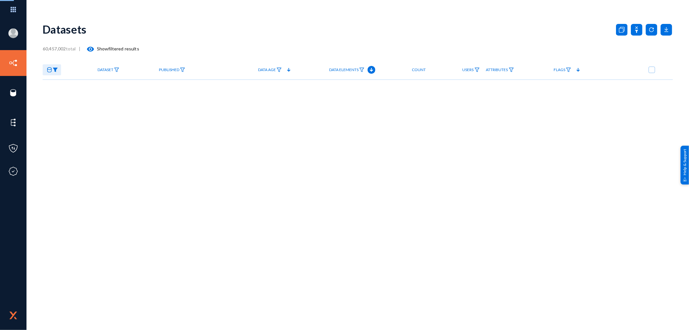
click at [58, 69] on img at bounding box center [55, 70] width 5 height 5
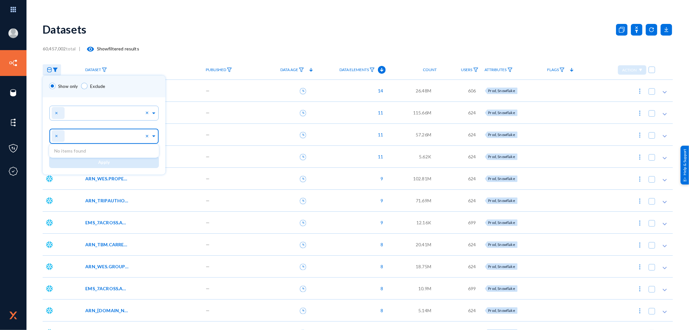
click at [80, 137] on input "text" at bounding box center [106, 137] width 79 height 6
click at [58, 113] on span "×" at bounding box center [57, 113] width 5 height 6
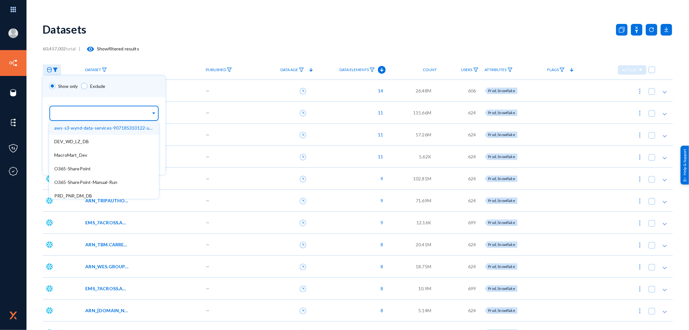
click at [64, 112] on input "text" at bounding box center [102, 114] width 97 height 6
click at [80, 166] on span "PRD_WD_INT_DB" at bounding box center [72, 168] width 37 height 5
type input "P"
click at [170, 98] on div at bounding box center [344, 165] width 689 height 330
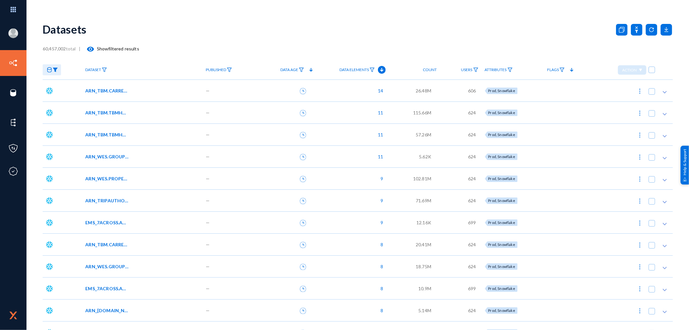
click at [53, 71] on img at bounding box center [55, 70] width 5 height 5
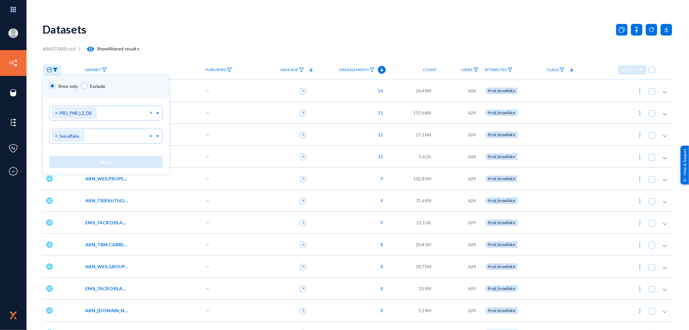
click at [164, 125] on div "Sources... × PRD_PNR_LZ_DB ×" at bounding box center [106, 111] width 127 height 29
click at [58, 112] on span "×" at bounding box center [57, 113] width 5 height 6
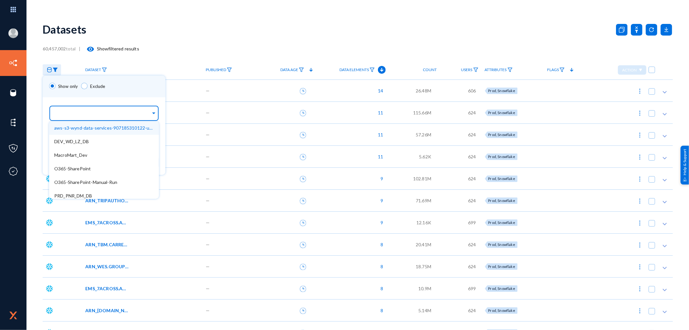
click at [60, 112] on input "text" at bounding box center [102, 114] width 97 height 6
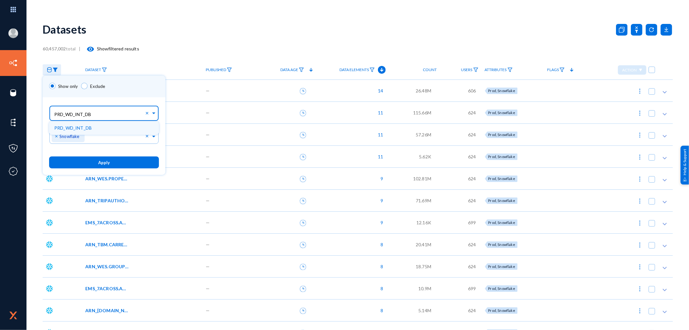
click at [79, 126] on span "PRD_WD_INT_DB" at bounding box center [72, 127] width 37 height 5
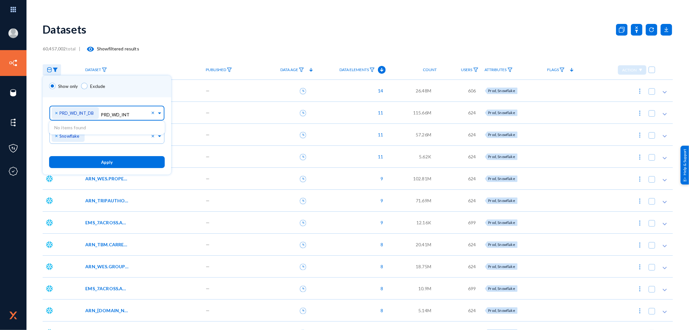
type input "PRD_WD_IN"
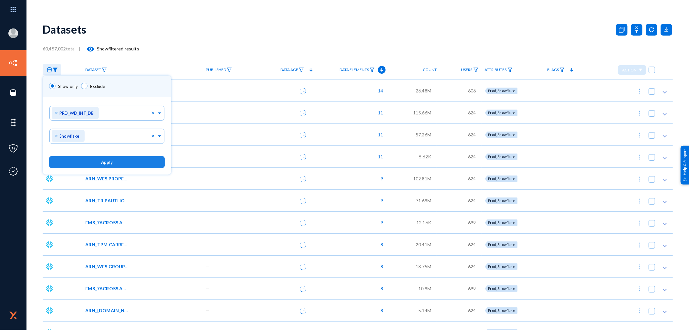
click at [110, 165] on button "Apply" at bounding box center [107, 162] width 116 height 12
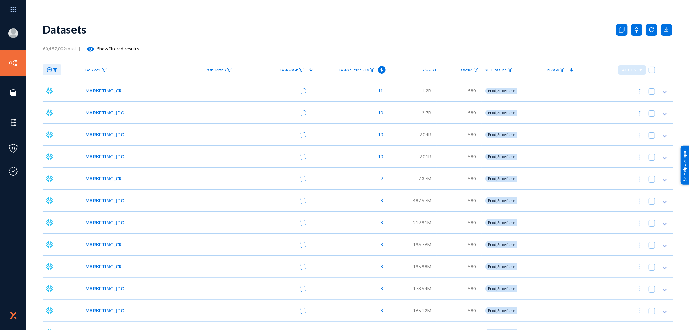
click at [123, 92] on span "MARKETING_CRM.DIM_INDIVIDUAL" at bounding box center [107, 90] width 44 height 7
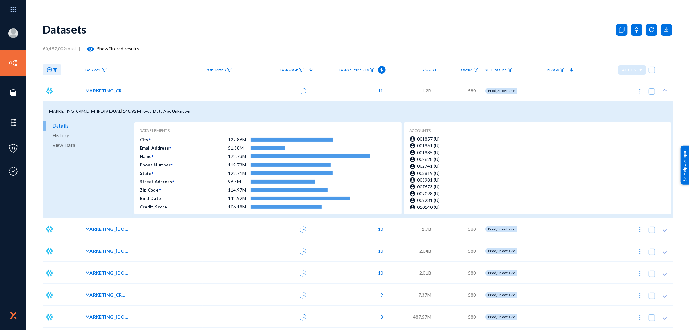
click at [106, 231] on span "MARKETING_CRM.CM_MDM_INTERFACE_TABLE" at bounding box center [107, 229] width 44 height 7
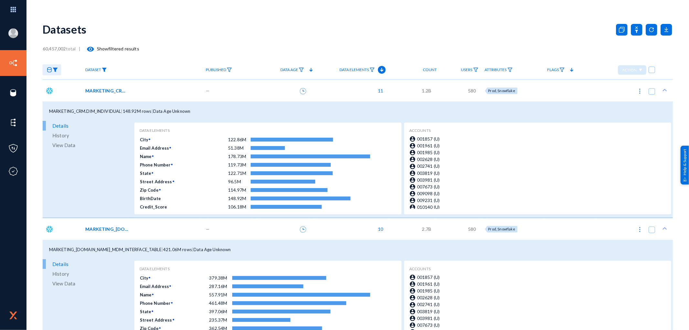
click at [104, 70] on img at bounding box center [104, 70] width 5 height 5
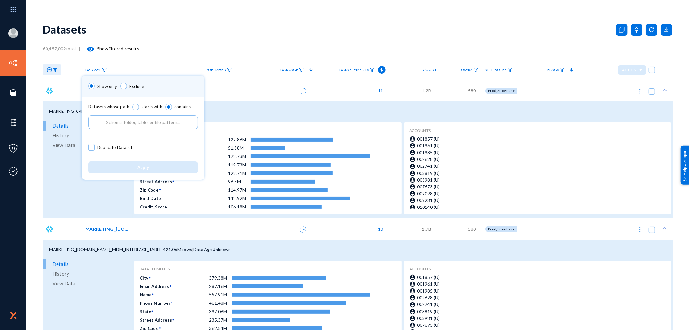
click at [122, 120] on input "text" at bounding box center [143, 122] width 110 height 14
type input "MARKETING_CRM"
click at [162, 167] on button "Apply" at bounding box center [143, 167] width 110 height 12
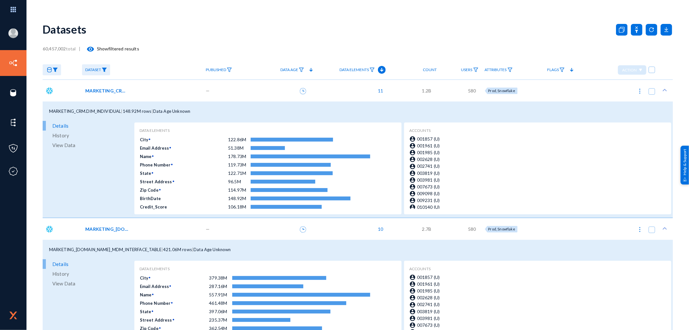
scroll to position [108, 0]
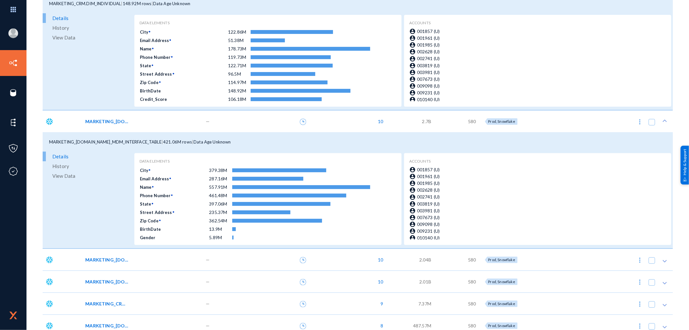
click at [115, 258] on span "MARKETING_CRM.CM_MDM_INTERFACE_TABLE_20240806" at bounding box center [107, 259] width 44 height 7
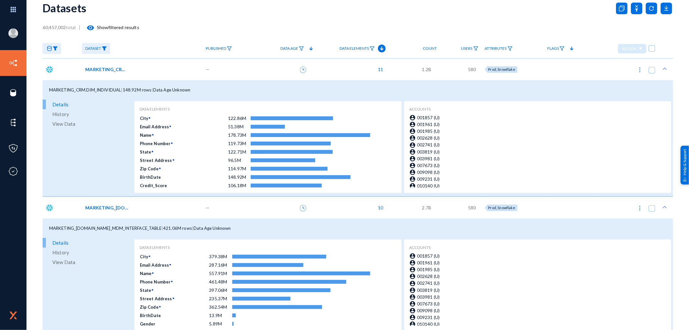
scroll to position [0, 0]
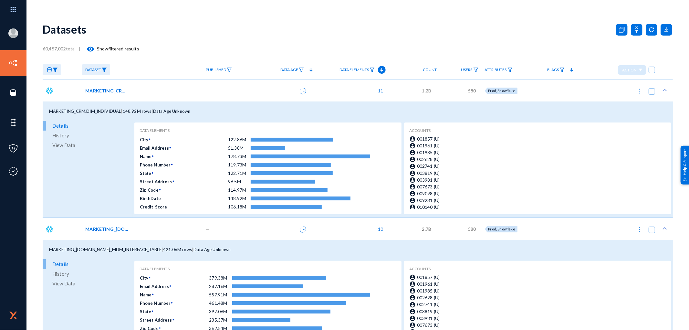
click at [106, 70] on img at bounding box center [104, 70] width 5 height 5
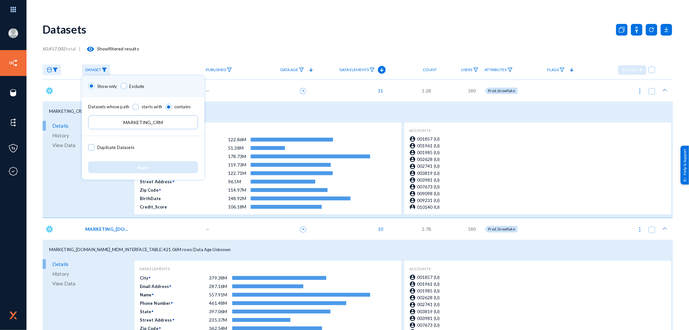
click at [171, 123] on input "MARKETING_CRM" at bounding box center [143, 122] width 110 height 14
click at [144, 105] on span "starts with" at bounding box center [152, 106] width 21 height 5
click at [139, 105] on input "starts with" at bounding box center [135, 107] width 6 height 6
radio input "true"
click at [167, 122] on input "MARKETING_CRM" at bounding box center [143, 122] width 110 height 14
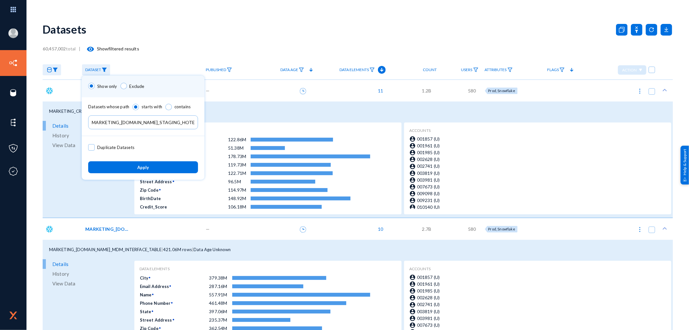
click at [182, 123] on input "MARKETING_CRM.CM_STAGING_HOTEL_CONSUMER" at bounding box center [143, 122] width 110 height 14
click at [185, 121] on input "MARKETING_CRM.CM_STAGING_HOTEL_CONSUMER" at bounding box center [143, 122] width 110 height 14
type input "MARKETING_CRM.CM_STAGING_HOTEL_CONSUMER_RCV"
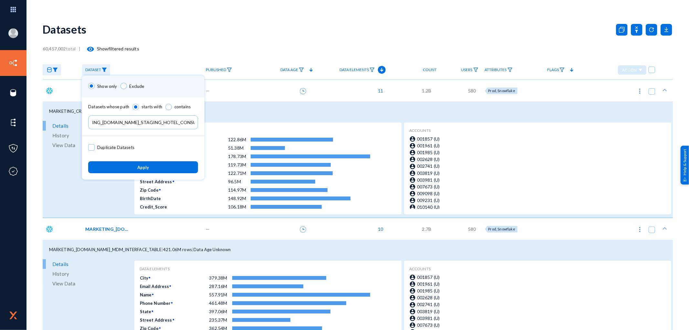
scroll to position [0, 0]
click at [144, 168] on span "Apply" at bounding box center [143, 167] width 12 height 5
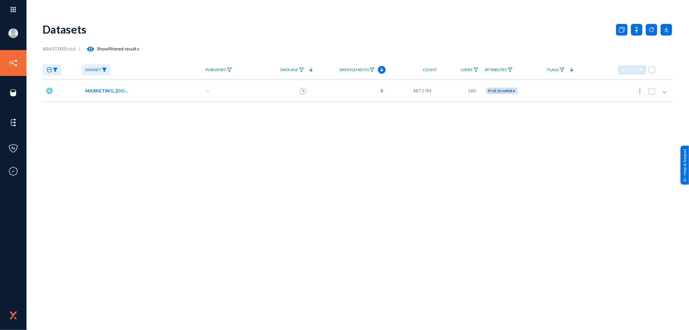
click at [117, 89] on span "MARKETING_CRM.CM_STAGING_HOTEL_CONSUMER_RCV" at bounding box center [107, 90] width 44 height 7
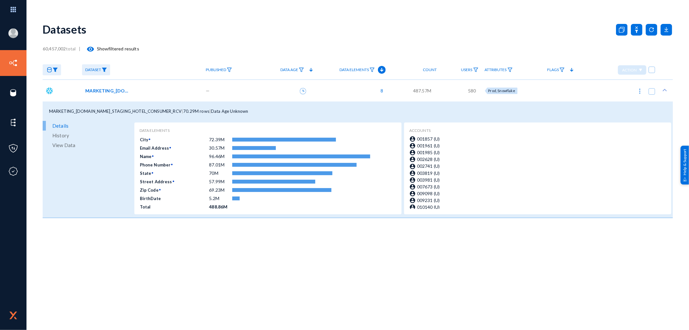
click at [69, 145] on span "View Data" at bounding box center [63, 145] width 23 height 10
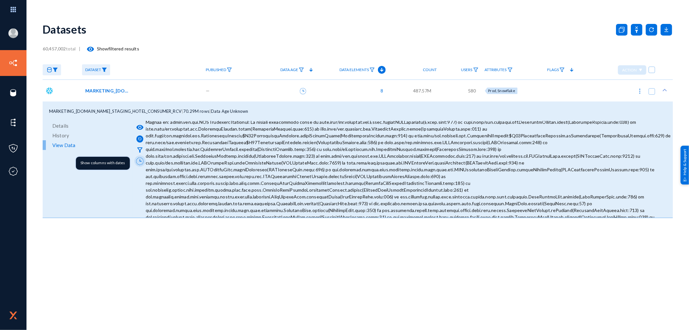
click at [141, 163] on icon at bounding box center [140, 161] width 8 height 8
click at [140, 162] on icon at bounding box center [140, 161] width 8 height 8
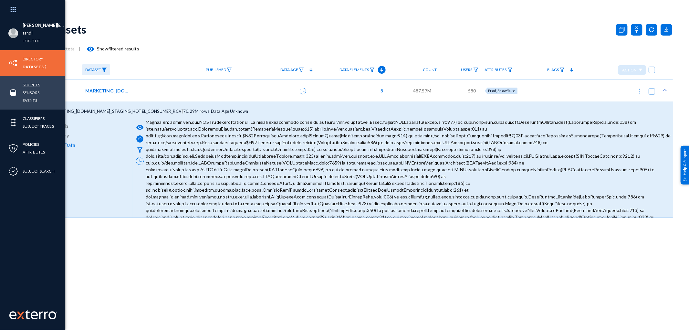
click at [34, 84] on link "Sources" at bounding box center [31, 84] width 17 height 7
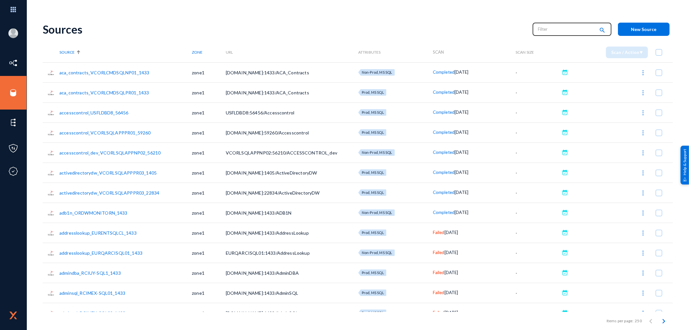
click at [557, 31] on input "text" at bounding box center [566, 29] width 57 height 10
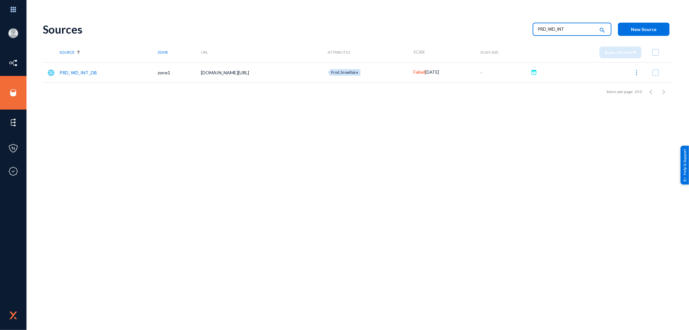
click at [571, 27] on input "PRD_WD_INT" at bounding box center [566, 29] width 57 height 10
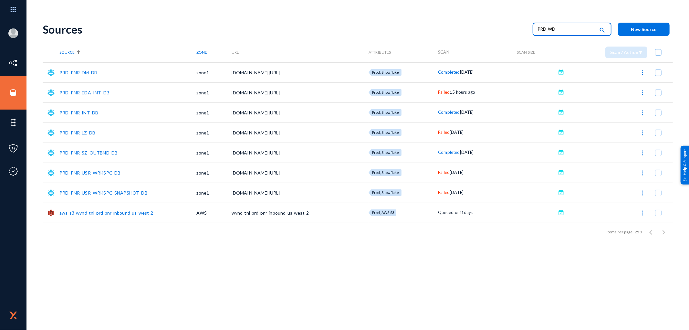
type input "PRD_WD"
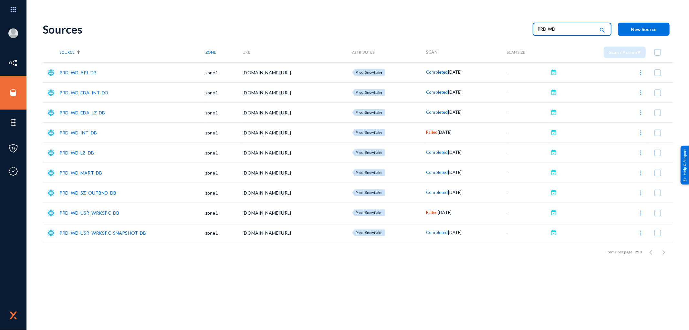
click at [661, 132] on span at bounding box center [658, 133] width 6 height 6
click at [658, 136] on input "checkbox" at bounding box center [658, 136] width 1 height 1
checkbox input "true"
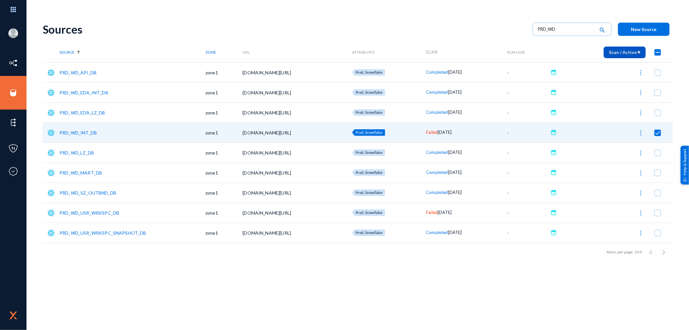
click at [639, 54] on img at bounding box center [639, 52] width 4 height 3
click at [639, 54] on body "Rupak.Das@travelandleisure.com tandl Log out Directory Datasets Sources Sensors…" at bounding box center [344, 165] width 689 height 330
click at [578, 50] on div at bounding box center [344, 165] width 689 height 330
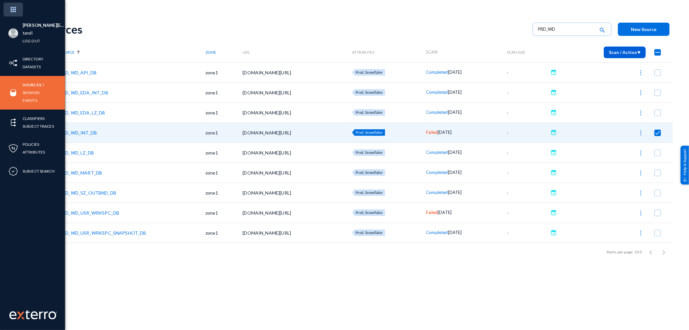
click at [15, 7] on img at bounding box center [13, 10] width 19 height 14
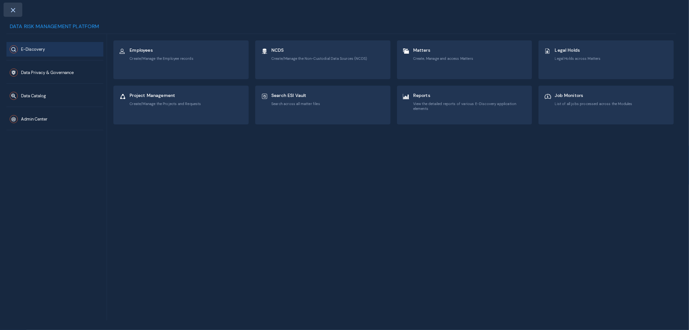
click at [14, 10] on span at bounding box center [13, 9] width 6 height 5
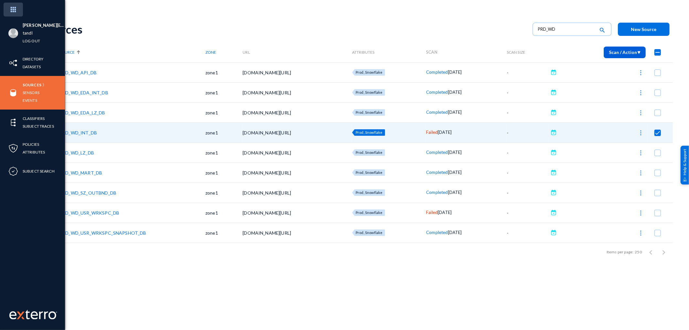
click at [15, 11] on img at bounding box center [13, 10] width 19 height 14
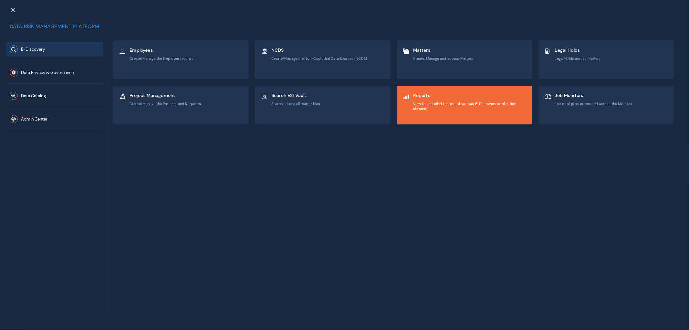
click at [423, 101] on div "Reports View the detailed reports of various E-Discovery application elements" at bounding box center [470, 102] width 114 height 22
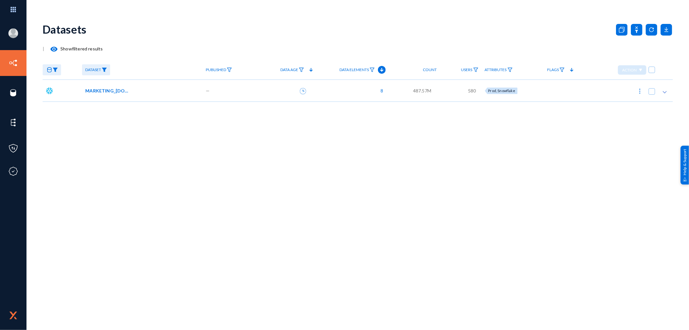
click at [114, 89] on span "MARKETING_[DOMAIN_NAME]_STAGING_HOTEL_CONSUMER_RCV" at bounding box center [107, 90] width 44 height 7
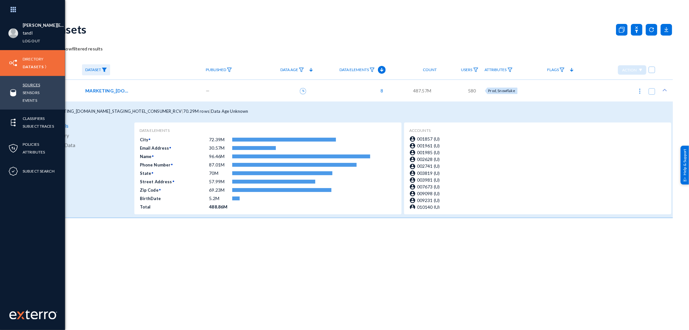
click at [33, 85] on link "Sources" at bounding box center [31, 84] width 17 height 7
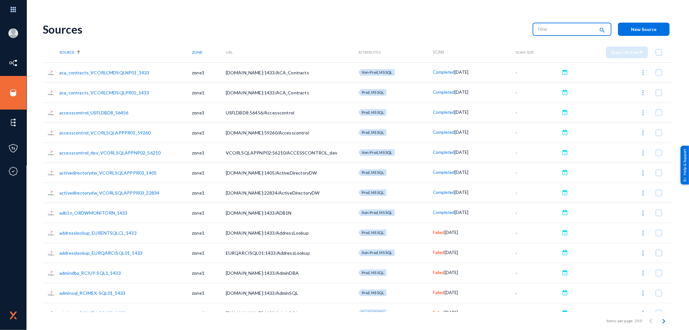
click at [563, 29] on input "text" at bounding box center [566, 29] width 57 height 10
type input "PRD_WD"
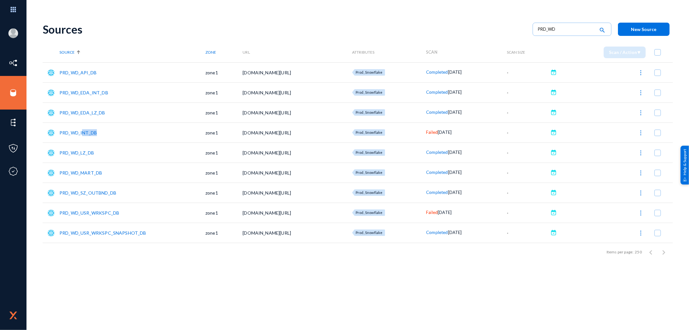
drag, startPoint x: 105, startPoint y: 133, endPoint x: 83, endPoint y: 133, distance: 21.3
click at [83, 133] on td "PRD_WD_INT_DB" at bounding box center [132, 132] width 146 height 20
click at [74, 133] on link "PRD_WD_INT_DB" at bounding box center [77, 132] width 37 height 5
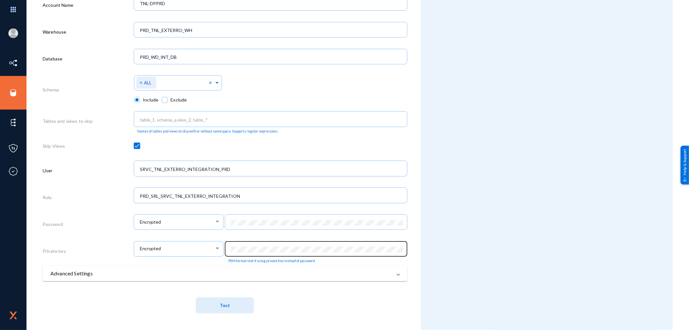
scroll to position [217, 0]
click at [75, 273] on mat-panel-title "Advanced Settings" at bounding box center [221, 274] width 342 height 8
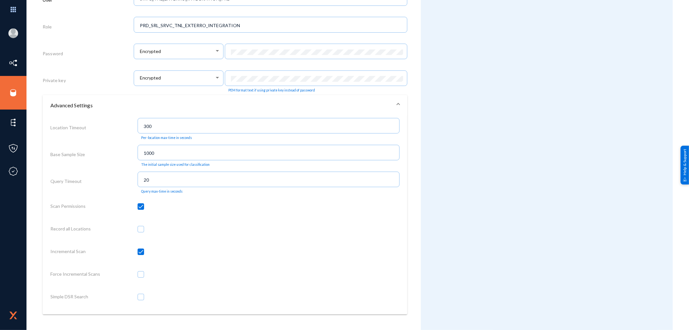
scroll to position [396, 0]
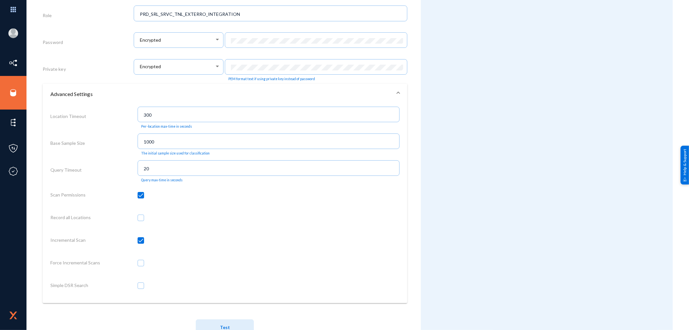
click at [139, 289] on span at bounding box center [141, 285] width 6 height 6
click at [141, 289] on input "checkbox" at bounding box center [141, 289] width 1 height 1
checkbox input "true"
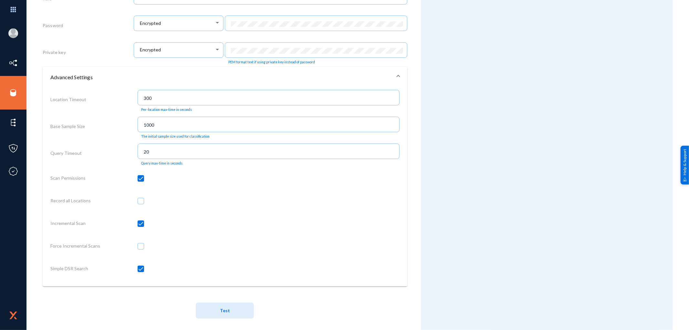
scroll to position [421, 0]
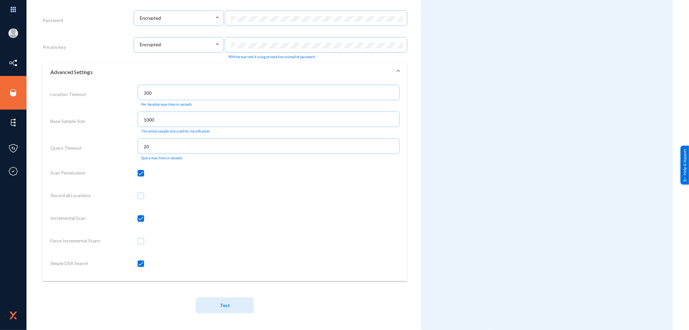
click at [227, 304] on span "Test" at bounding box center [225, 305] width 10 height 5
click at [354, 259] on div at bounding box center [269, 264] width 262 height 23
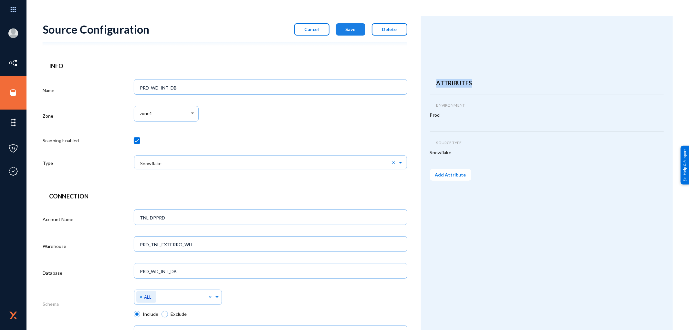
click at [355, 30] on span "Save" at bounding box center [351, 28] width 10 height 5
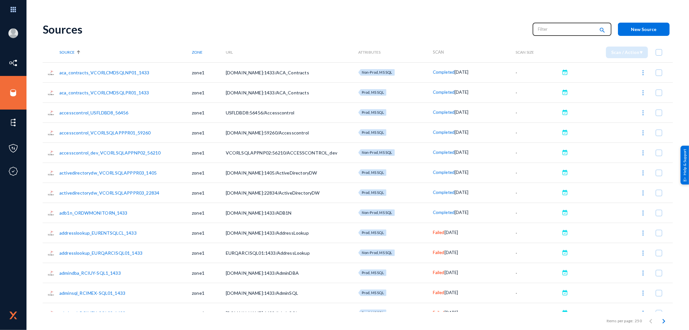
click at [558, 33] on input "text" at bounding box center [566, 29] width 57 height 10
type input "PRD_WD"
click at [600, 28] on mat-icon "search" at bounding box center [603, 30] width 8 height 9
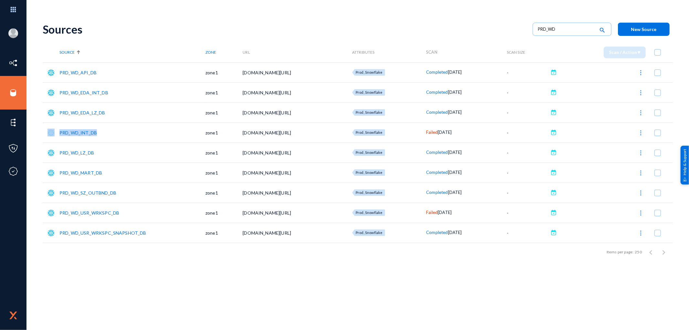
drag, startPoint x: 101, startPoint y: 133, endPoint x: 58, endPoint y: 132, distance: 42.0
click at [58, 132] on tr "PRD_WD_INT_DB zone1 TNL-DPPRD.snowflakecomputing.com/PRD_TNL_EXTERRO_WH/PRD_WD_…" at bounding box center [358, 132] width 630 height 20
copy tr "PRD_WD_INT_DB"
click at [557, 133] on button at bounding box center [554, 132] width 6 height 6
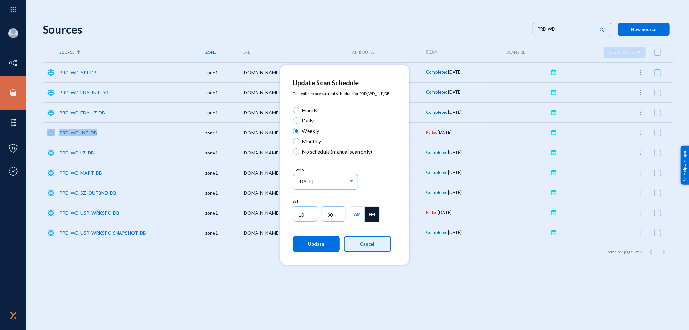
click at [367, 247] on span "Cancel" at bounding box center [367, 243] width 15 height 5
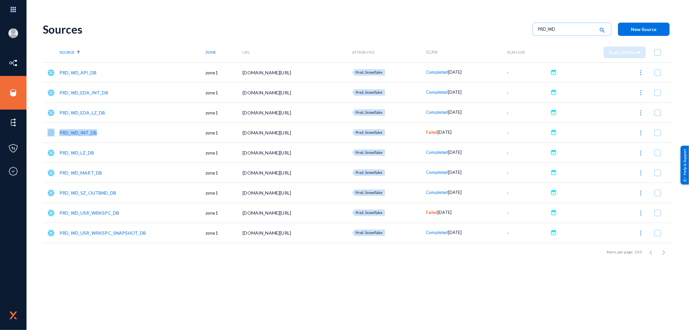
click at [660, 134] on span at bounding box center [658, 133] width 6 height 6
click at [658, 136] on input "checkbox" at bounding box center [658, 136] width 1 height 1
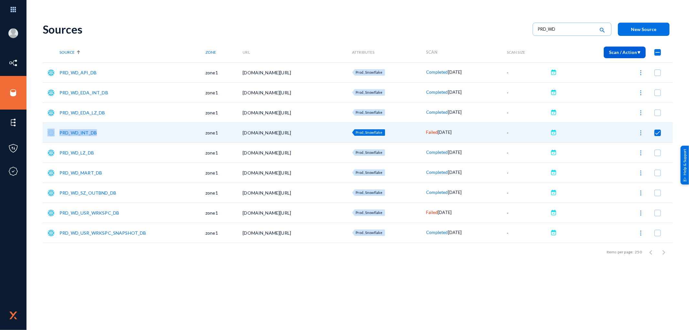
click at [643, 134] on img at bounding box center [641, 133] width 6 height 6
click at [610, 148] on button "Start Scan" at bounding box center [617, 150] width 66 height 16
checkbox input "false"
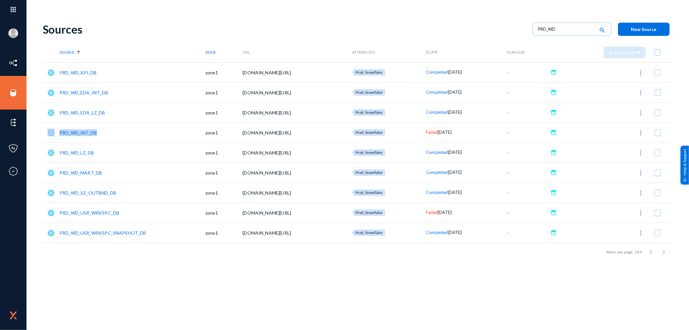
click at [283, 47] on th "URL" at bounding box center [298, 52] width 110 height 20
click at [565, 28] on input "PRD_WD" at bounding box center [566, 29] width 57 height 10
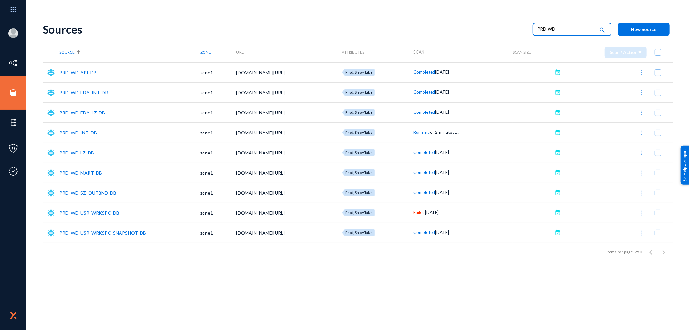
click at [556, 29] on input "PRD_WD" at bounding box center [566, 29] width 57 height 10
drag, startPoint x: 556, startPoint y: 29, endPoint x: 534, endPoint y: 27, distance: 21.7
click at [534, 27] on div "PRD_WD search" at bounding box center [572, 29] width 79 height 14
click at [460, 37] on div "Sources search New Source" at bounding box center [358, 29] width 630 height 26
click at [568, 33] on input "text" at bounding box center [566, 29] width 57 height 10
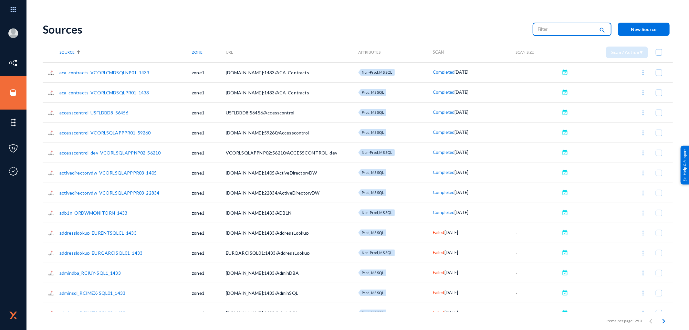
click at [539, 28] on input "text" at bounding box center [566, 29] width 57 height 10
type input "failed"
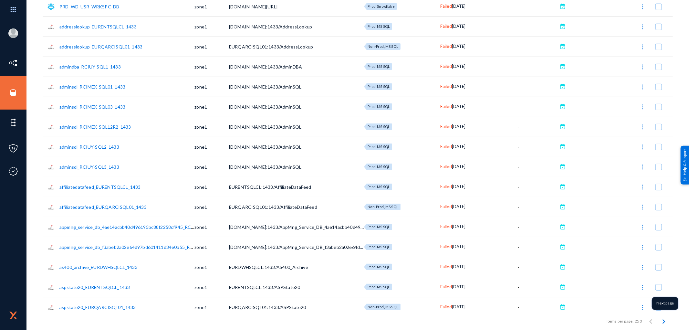
scroll to position [143, 0]
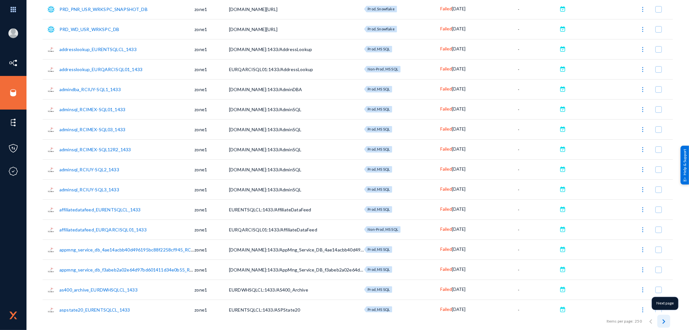
click at [661, 322] on icon "Next page" at bounding box center [664, 321] width 9 height 9
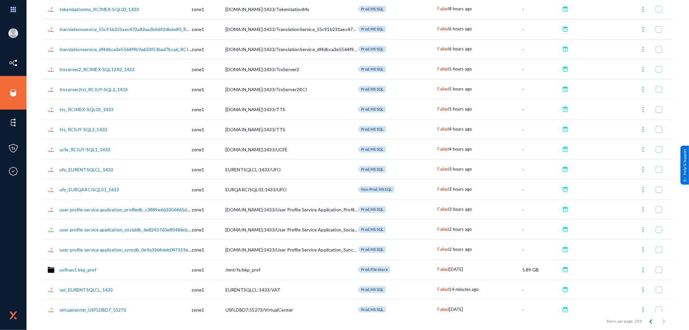
click at [440, 291] on span "Failed" at bounding box center [444, 289] width 12 height 5
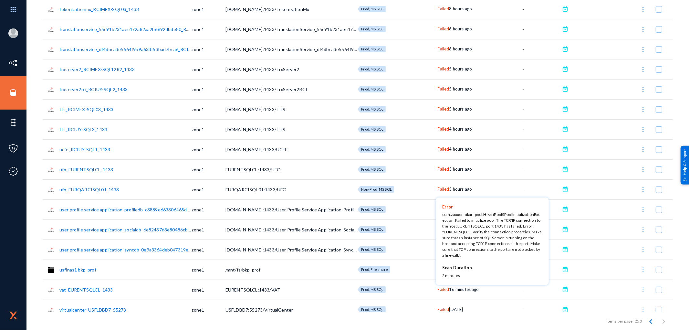
drag, startPoint x: 687, startPoint y: 120, endPoint x: 684, endPoint y: 91, distance: 28.9
click at [684, 91] on div at bounding box center [344, 165] width 689 height 330
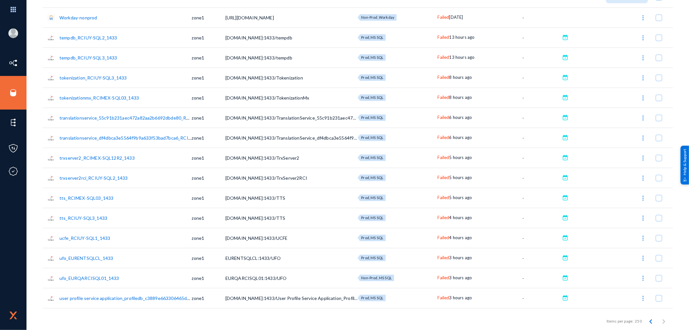
scroll to position [0, 0]
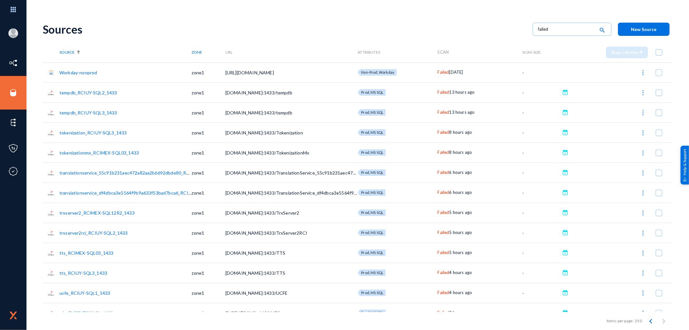
click at [525, 53] on span "Scan Size" at bounding box center [532, 52] width 18 height 5
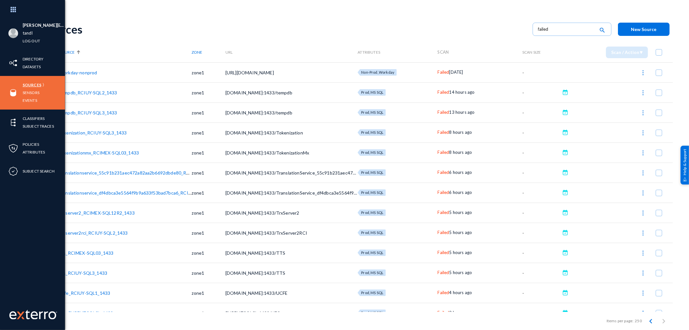
click at [34, 85] on link "Sources" at bounding box center [32, 84] width 19 height 7
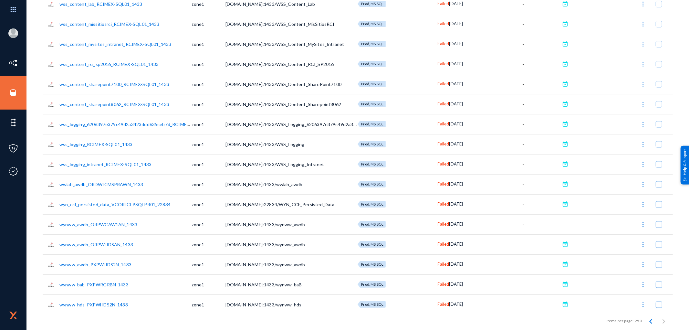
scroll to position [893, 0]
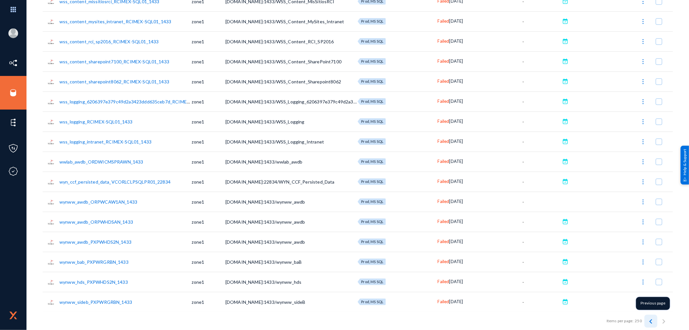
click at [650, 319] on icon "Previous page" at bounding box center [651, 321] width 9 height 9
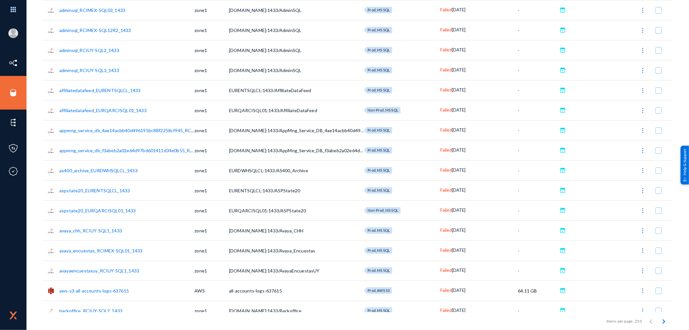
scroll to position [287, 0]
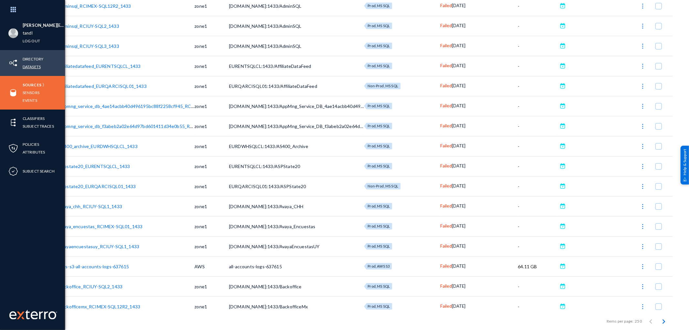
click at [34, 66] on link "Datasets" at bounding box center [32, 66] width 18 height 7
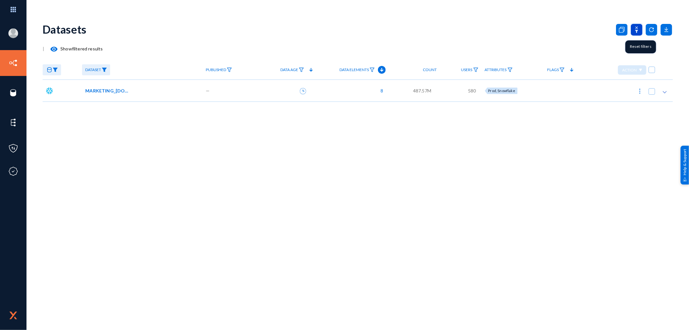
click at [638, 27] on icon at bounding box center [636, 29] width 3 height 6
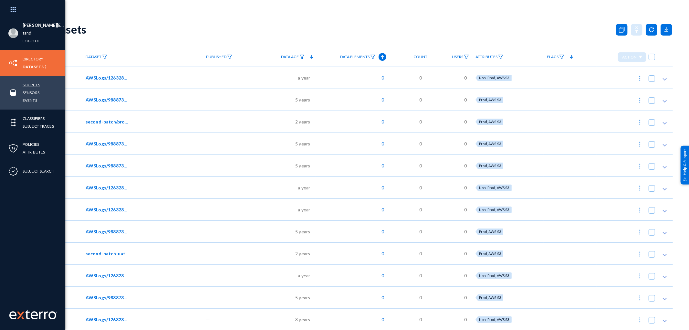
click at [33, 85] on link "Sources" at bounding box center [31, 84] width 17 height 7
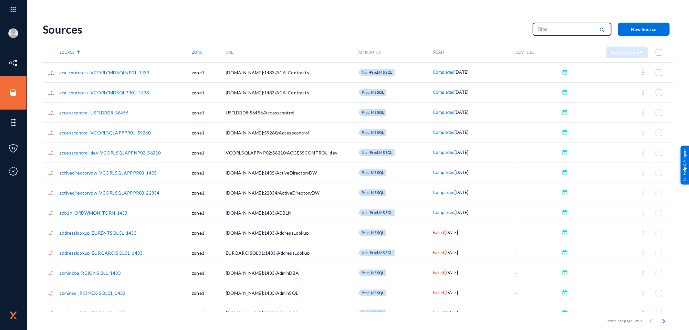
click at [555, 31] on input "text" at bounding box center [566, 29] width 57 height 10
type input "R"
type input "PRD_WD"
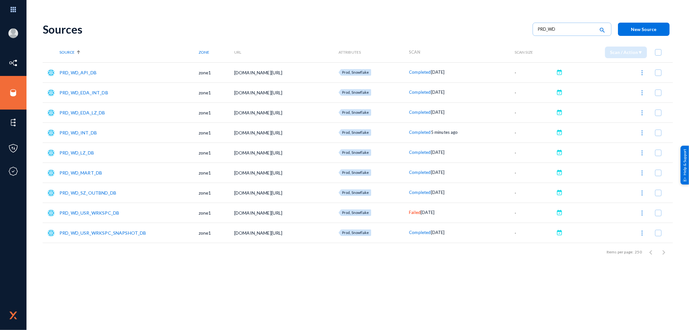
drag, startPoint x: 101, startPoint y: 134, endPoint x: 58, endPoint y: 134, distance: 42.3
click at [58, 134] on tr "PRD_WD_INT_DB zone1 TNL-DPPRD.snowflakecomputing.com/PRD_TNL_EXTERRO_WH/PRD_WD_…" at bounding box center [358, 132] width 630 height 20
copy tr "PRD_WD_INT_DB"
click at [483, 302] on div "Sources PRD_WD search New Source Source Zone URL Attributes Scan Scan Size Scan…" at bounding box center [358, 173] width 630 height 314
click at [132, 265] on div "Sources PRD_WD search New Source Source Zone URL Attributes Scan Scan Size Scan…" at bounding box center [358, 173] width 630 height 314
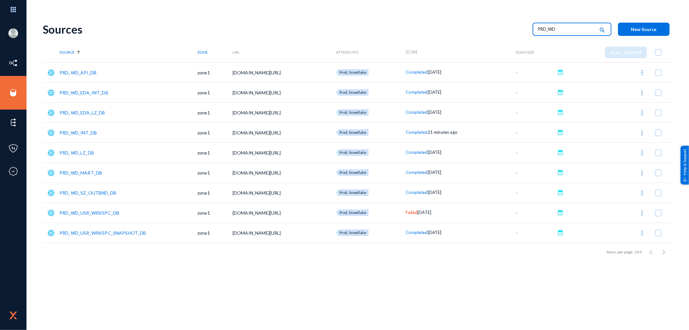
drag, startPoint x: 565, startPoint y: 28, endPoint x: 512, endPoint y: 31, distance: 52.7
click at [512, 31] on div "Sources PRD_WD search New Source" at bounding box center [358, 29] width 630 height 26
click at [549, 31] on input "text" at bounding box center [566, 29] width 57 height 10
